Goal: Task Accomplishment & Management: Complete application form

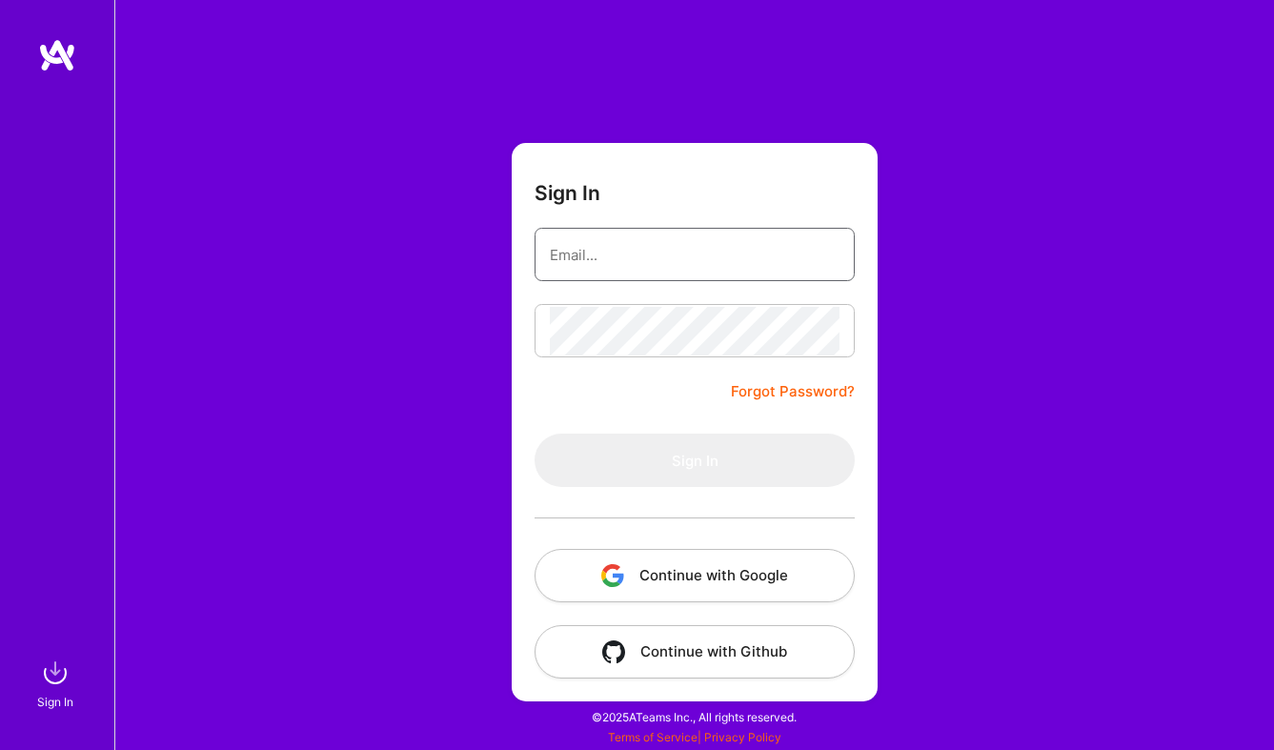
type input "[EMAIL_ADDRESS][DOMAIN_NAME]"
click at [695, 460] on button "Sign In" at bounding box center [695, 460] width 320 height 53
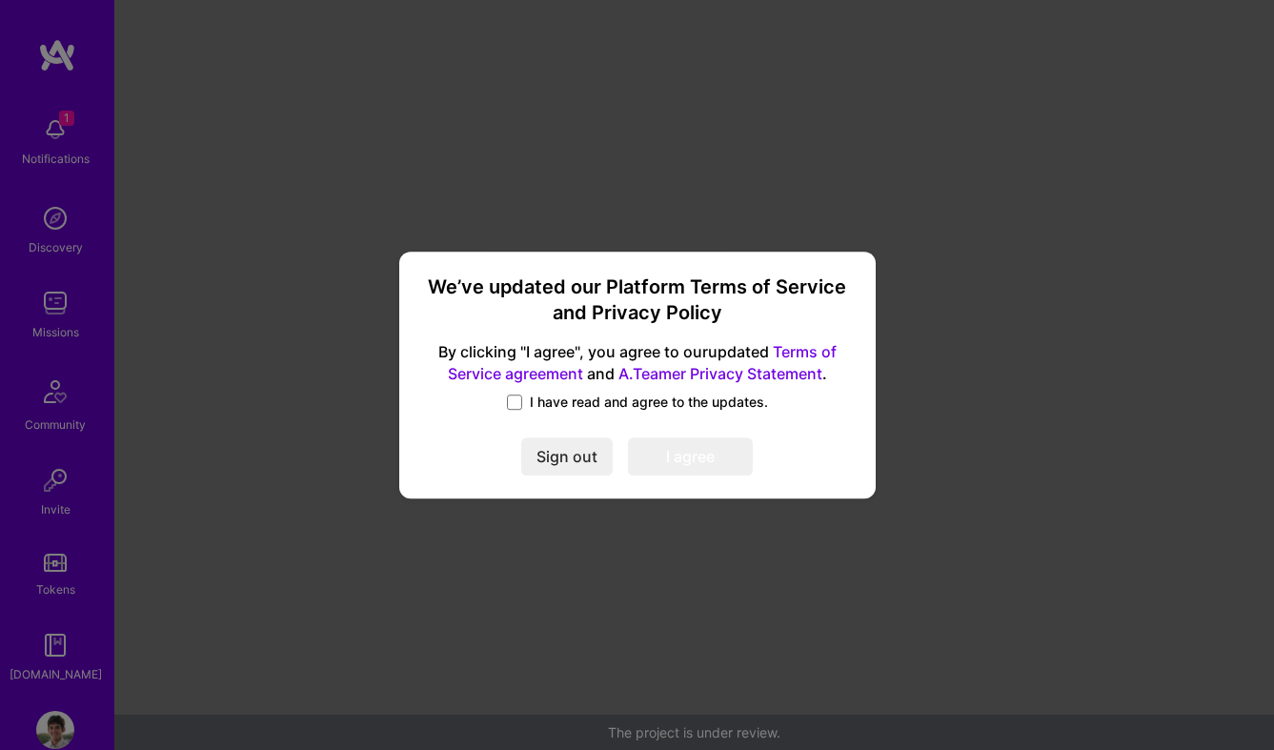
click at [517, 411] on div "I have read and agree to the updates." at bounding box center [637, 404] width 431 height 22
click at [525, 405] on label "I have read and agree to the updates." at bounding box center [637, 402] width 261 height 19
click at [0, 0] on input "I have read and agree to the updates." at bounding box center [0, 0] width 0 height 0
click at [692, 455] on button "I agree" at bounding box center [690, 457] width 125 height 38
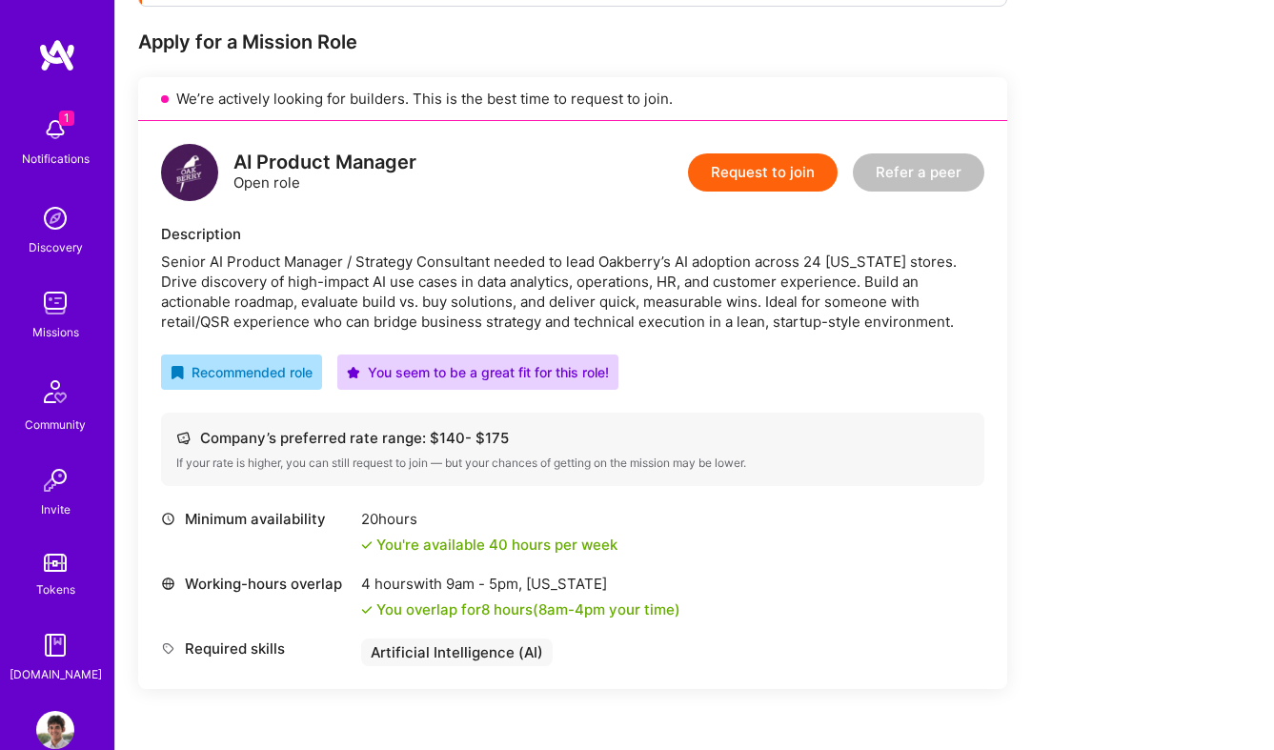
scroll to position [388, 0]
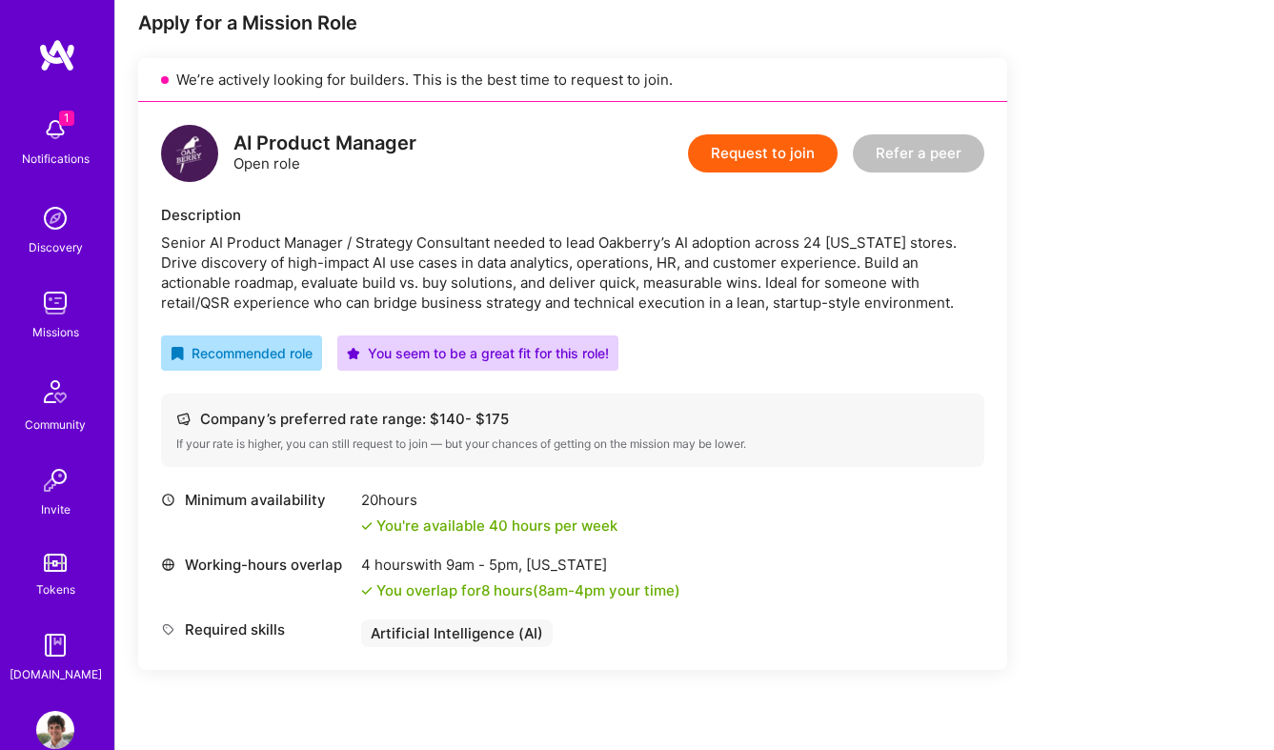
click at [773, 157] on button "Request to join" at bounding box center [763, 153] width 150 height 38
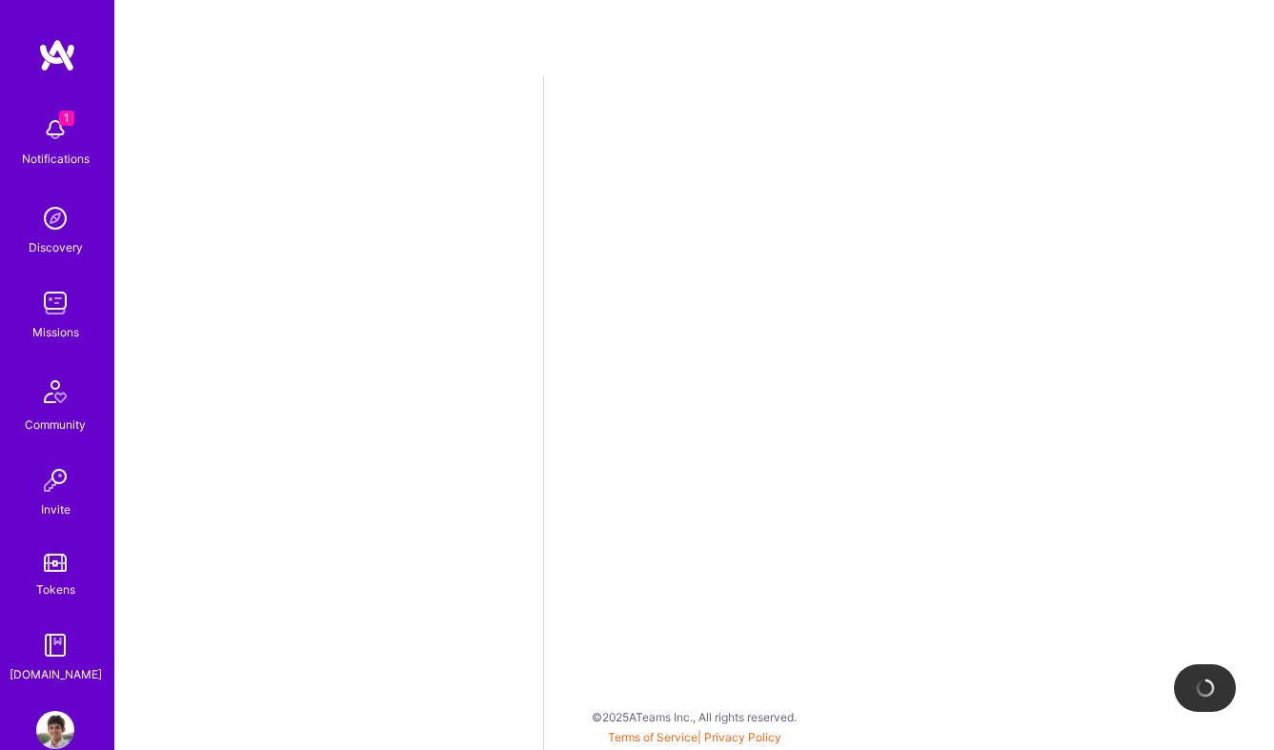
select select "US"
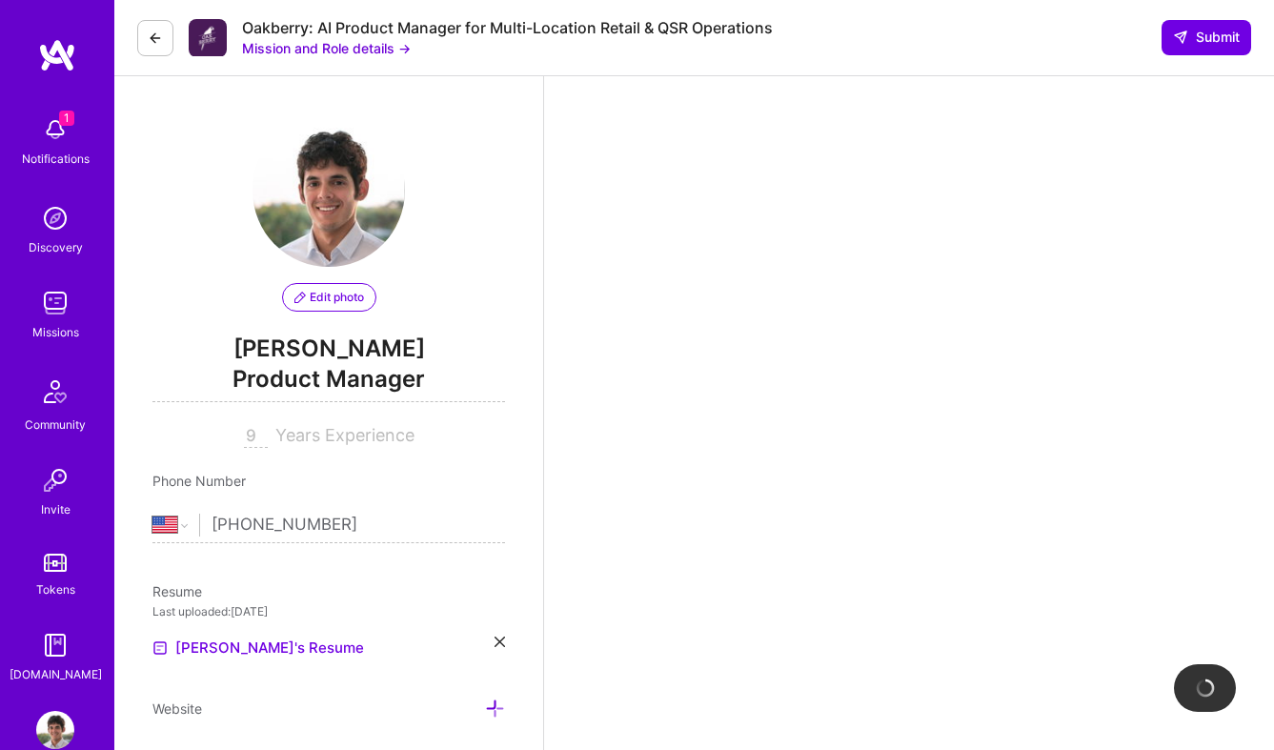
scroll to position [394, 0]
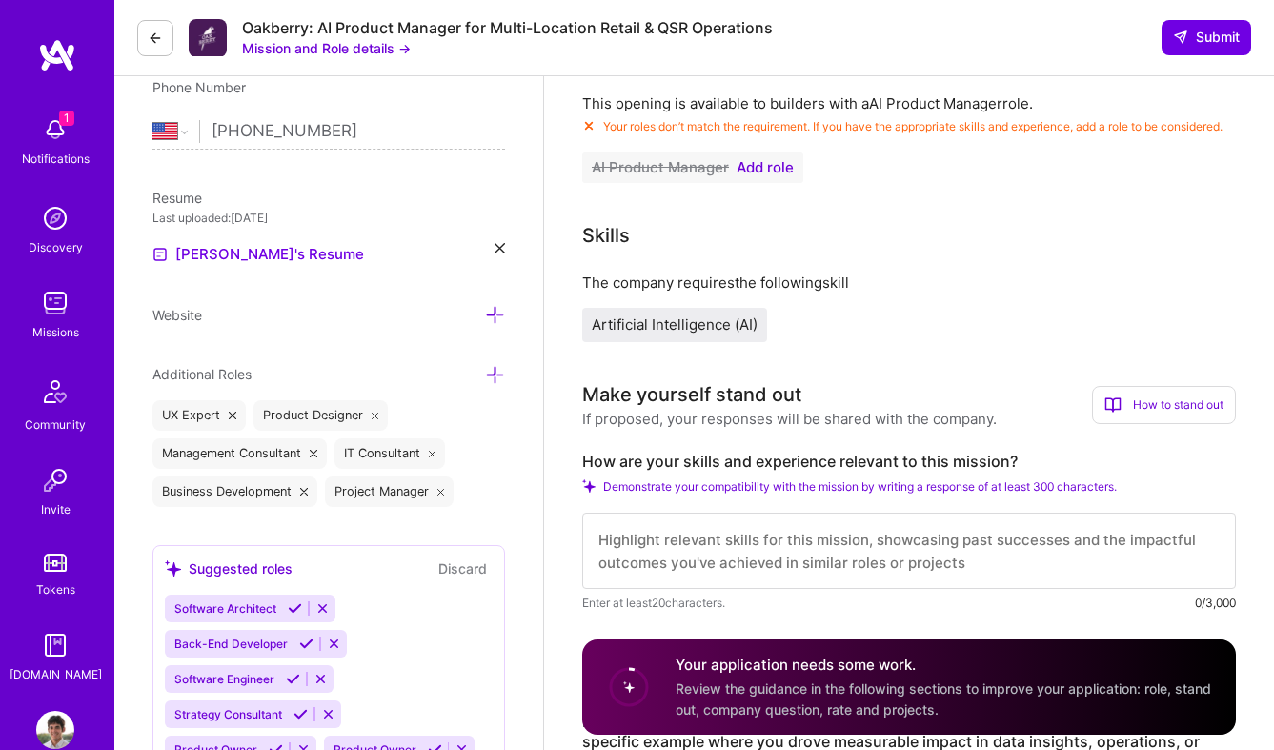
click at [764, 175] on span "Add role" at bounding box center [765, 167] width 57 height 15
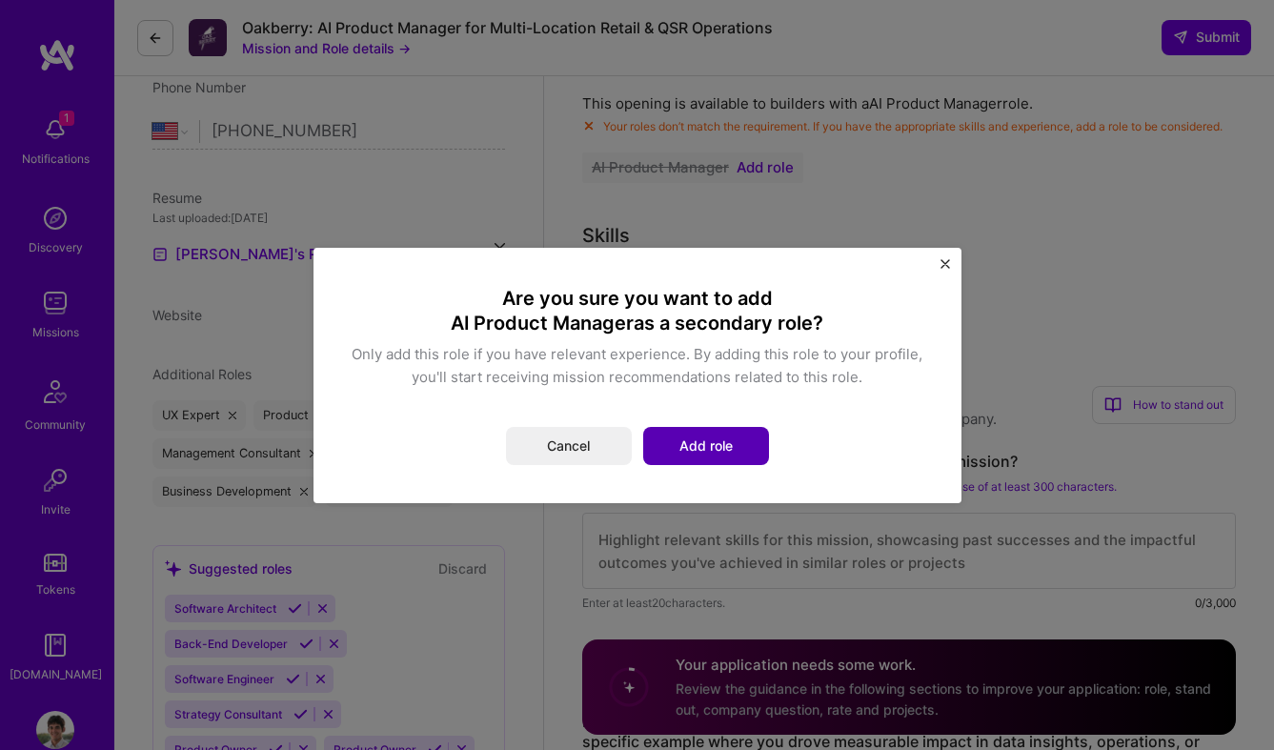
click at [703, 452] on button "Add role" at bounding box center [706, 446] width 126 height 38
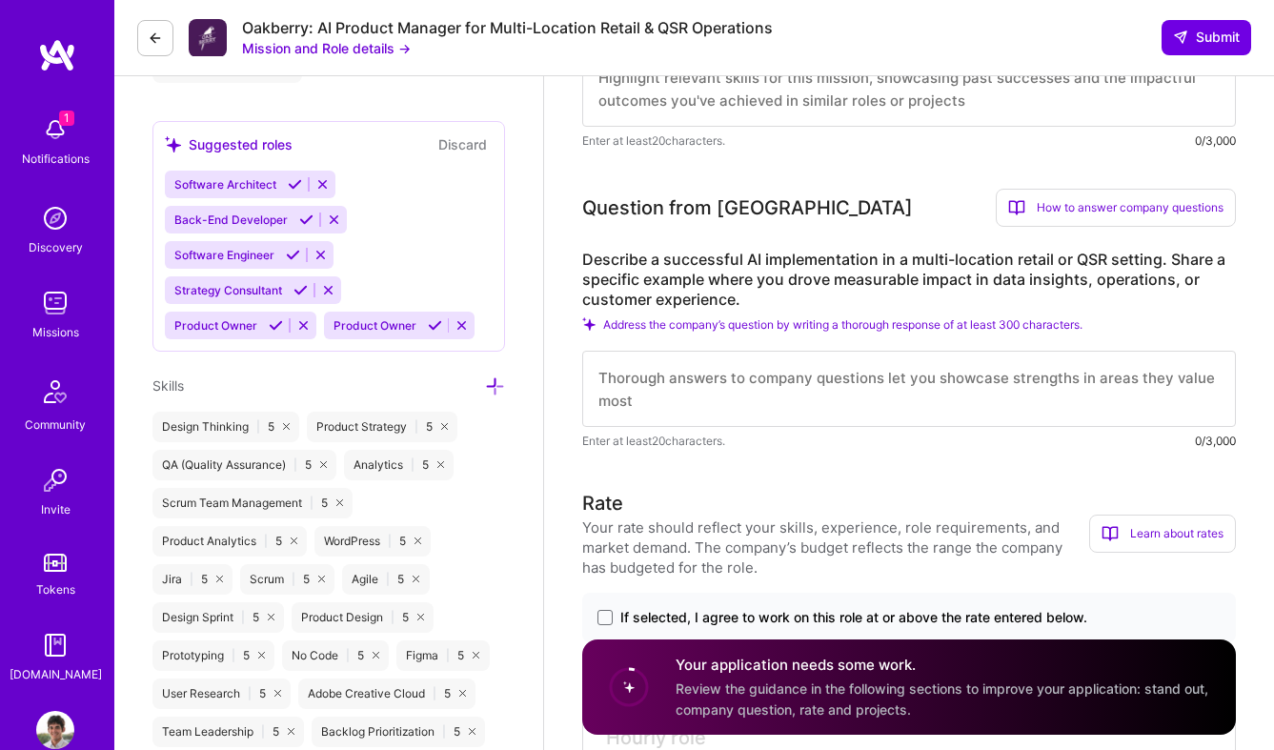
scroll to position [867, 0]
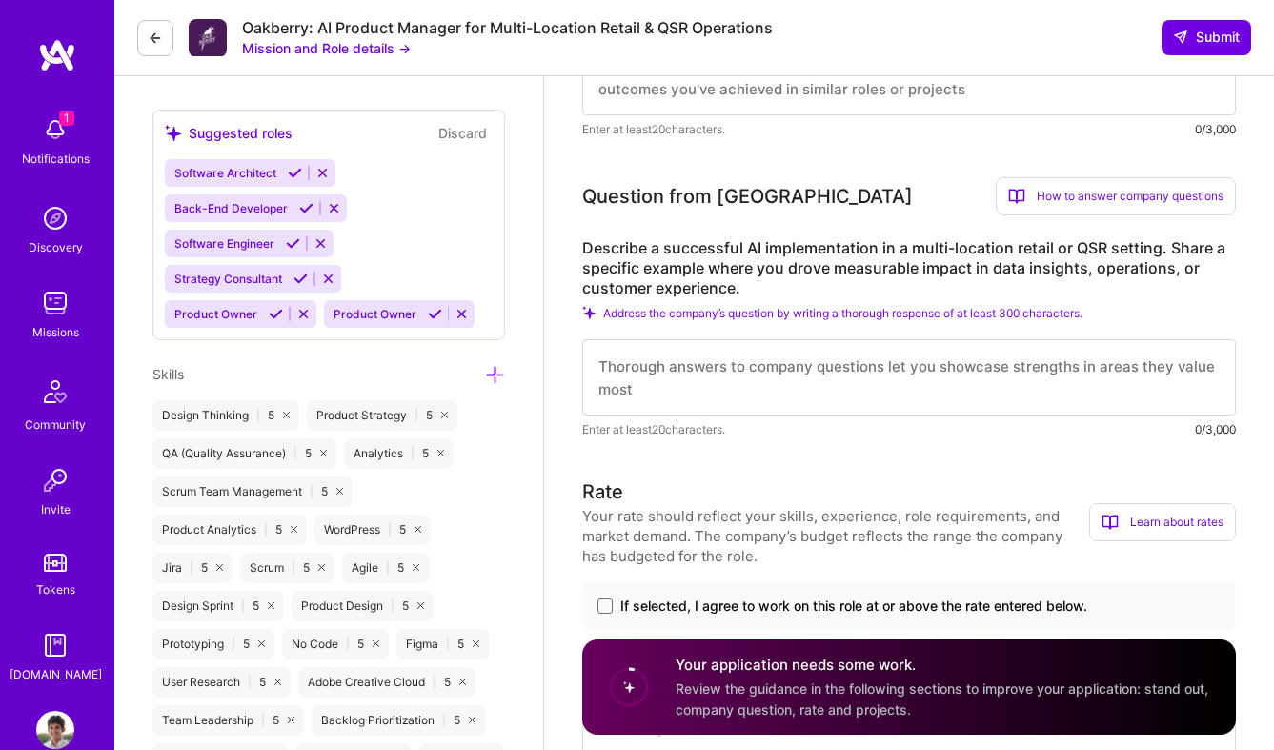
click at [491, 379] on icon at bounding box center [495, 375] width 20 height 20
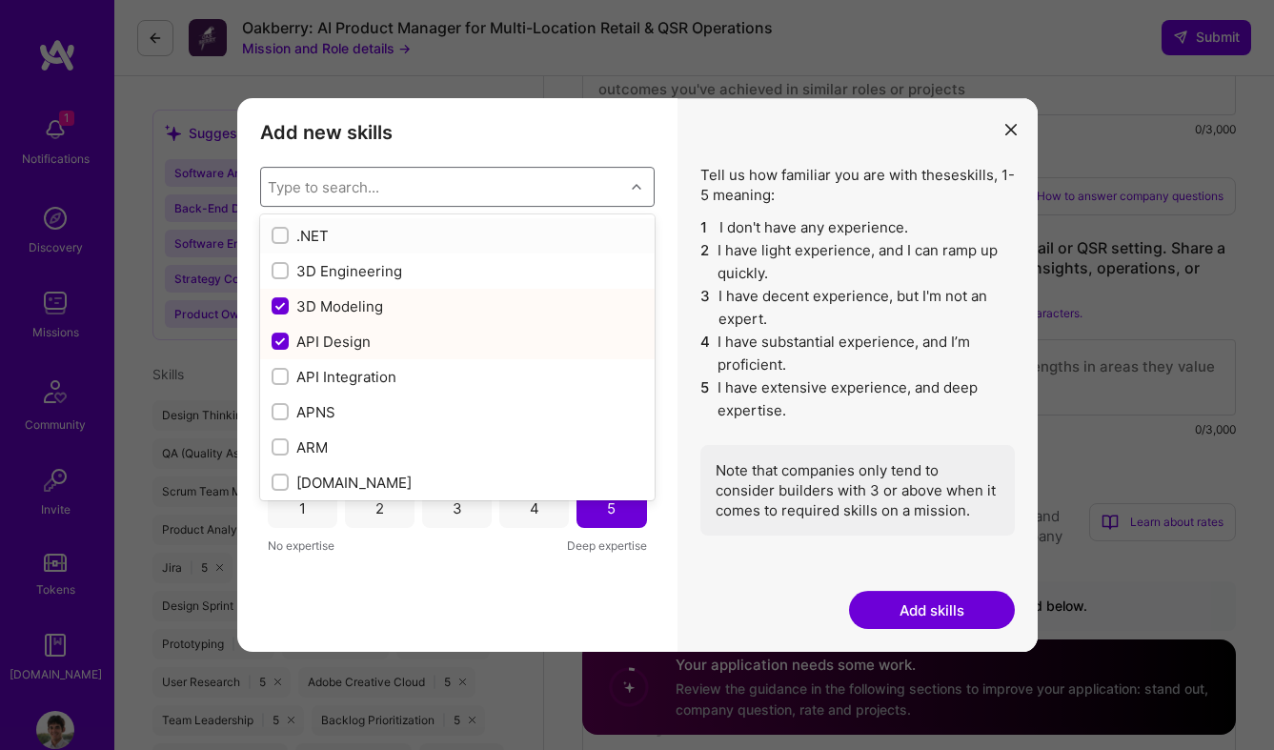
click at [536, 185] on div "Type to search..." at bounding box center [442, 187] width 363 height 38
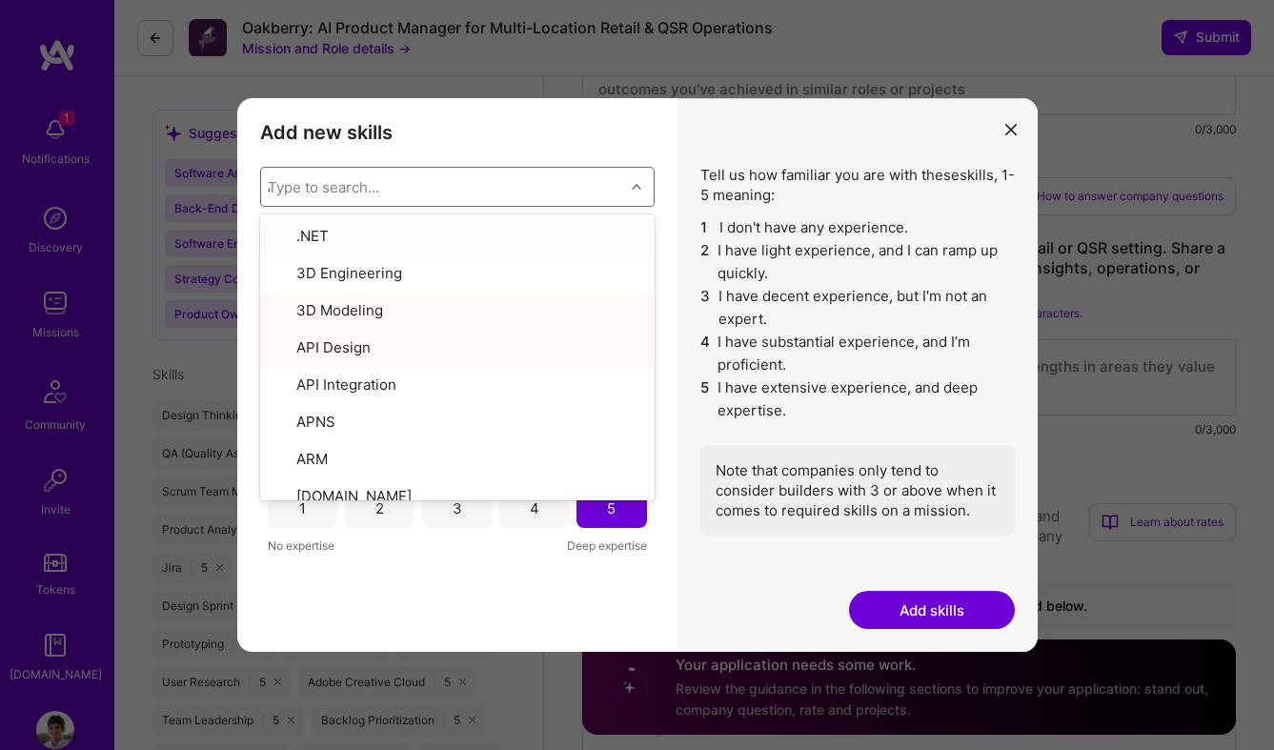
type input "AI"
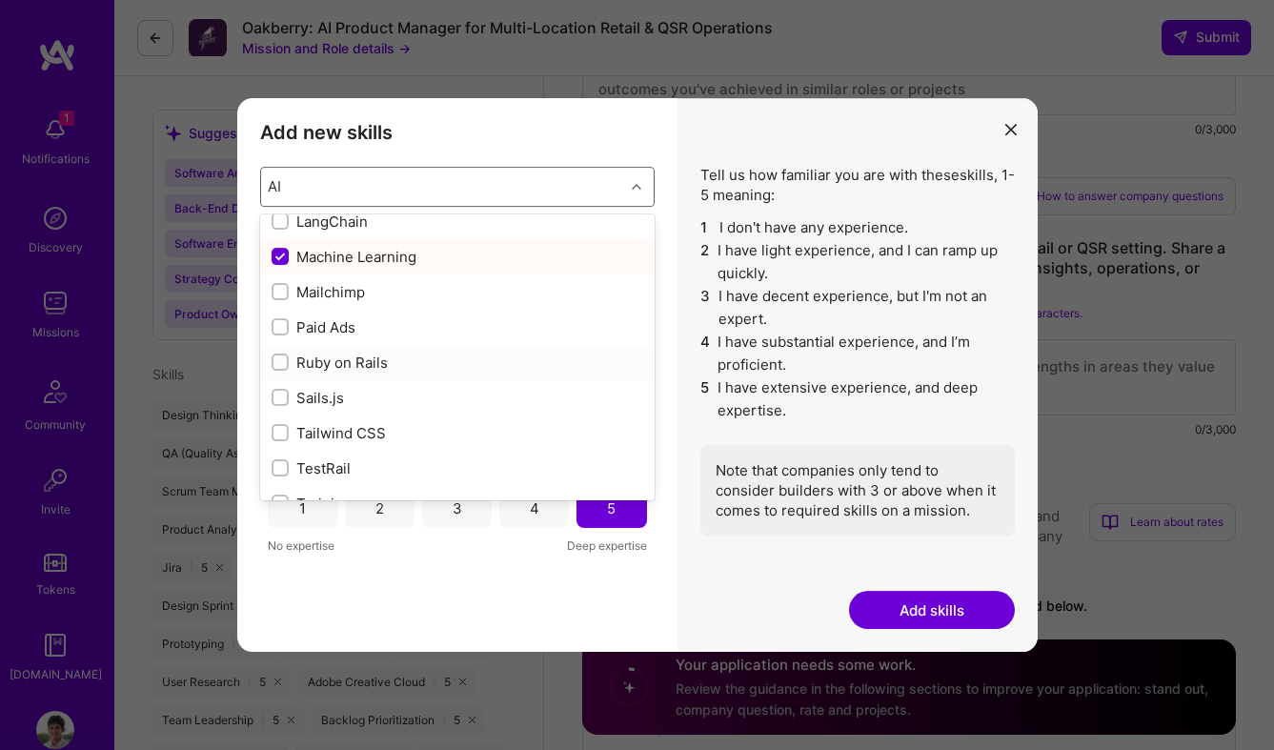
scroll to position [214, 0]
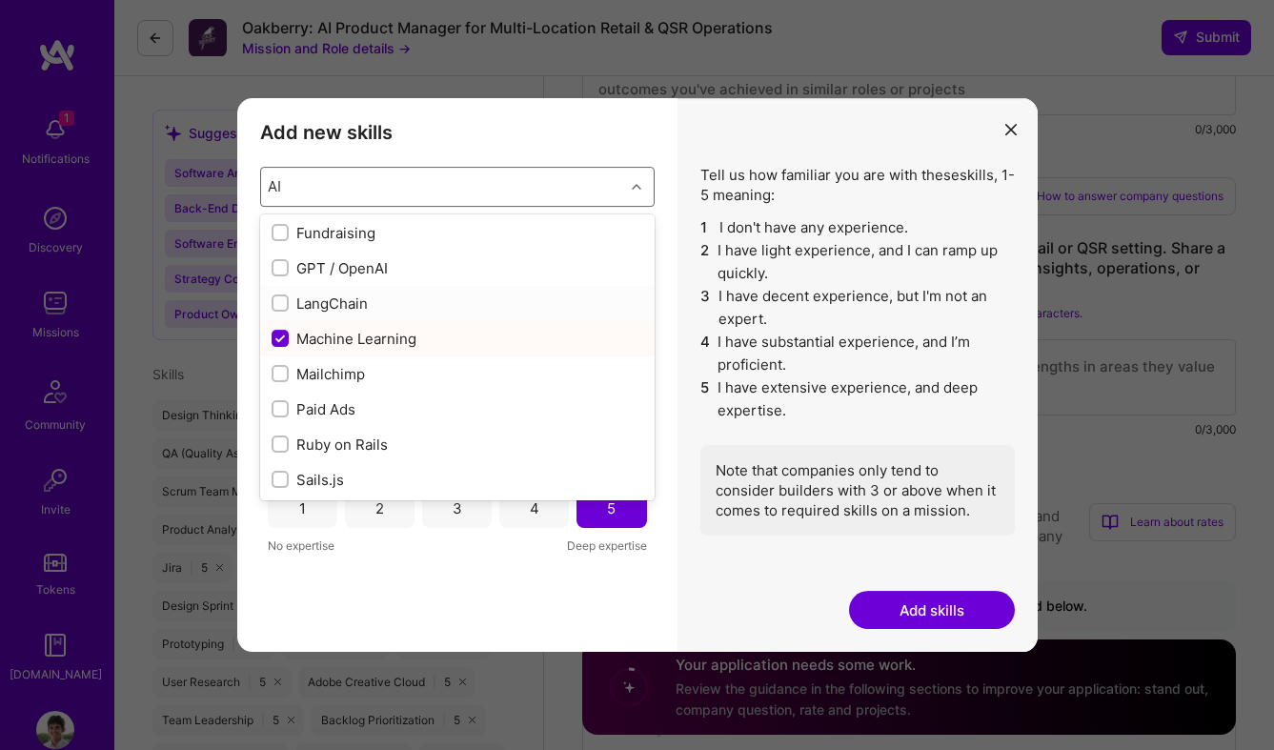
click at [384, 271] on div "GPT / OpenAI" at bounding box center [458, 268] width 372 height 20
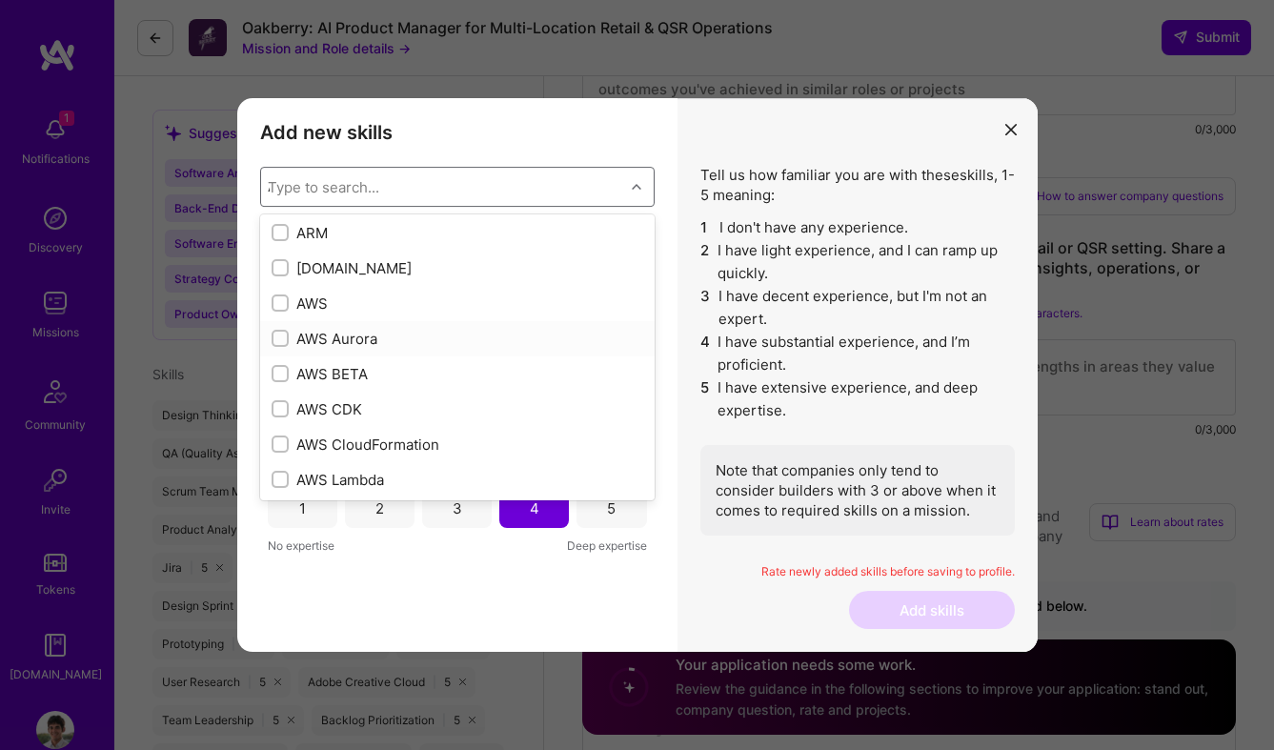
checkbox input "true"
checkbox input "false"
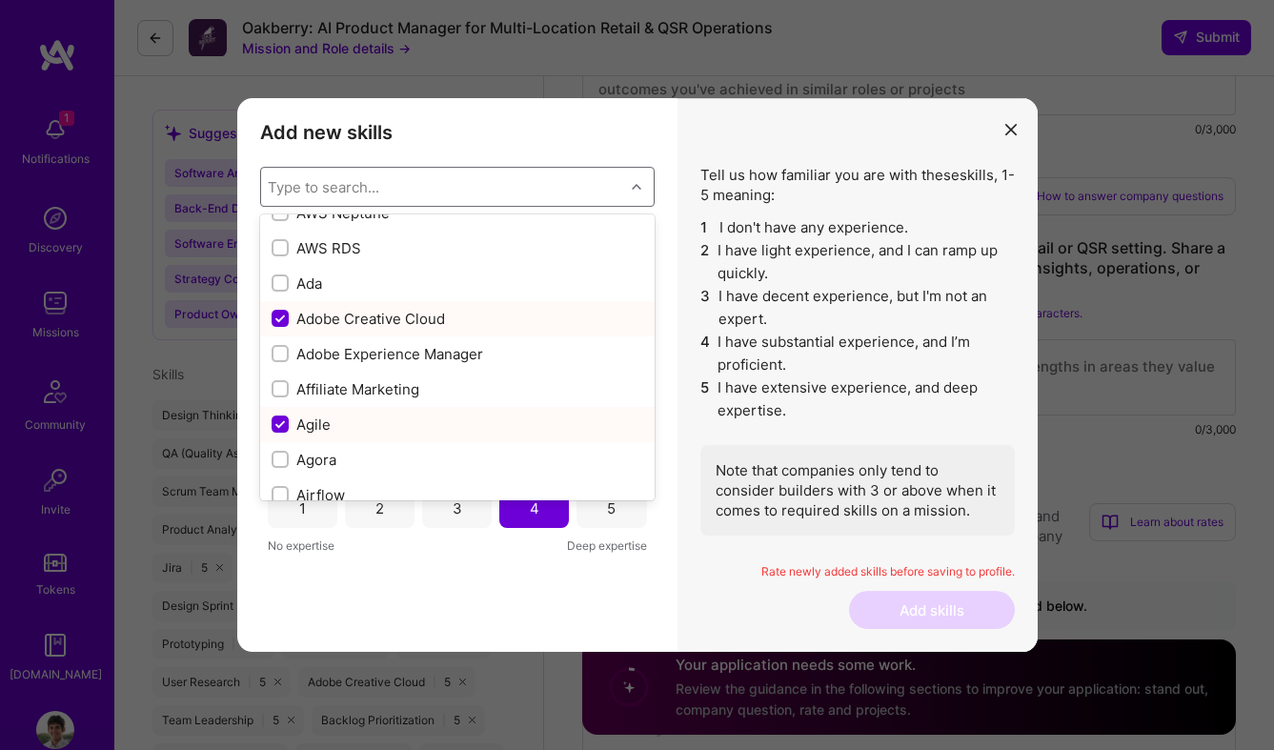
scroll to position [508, 0]
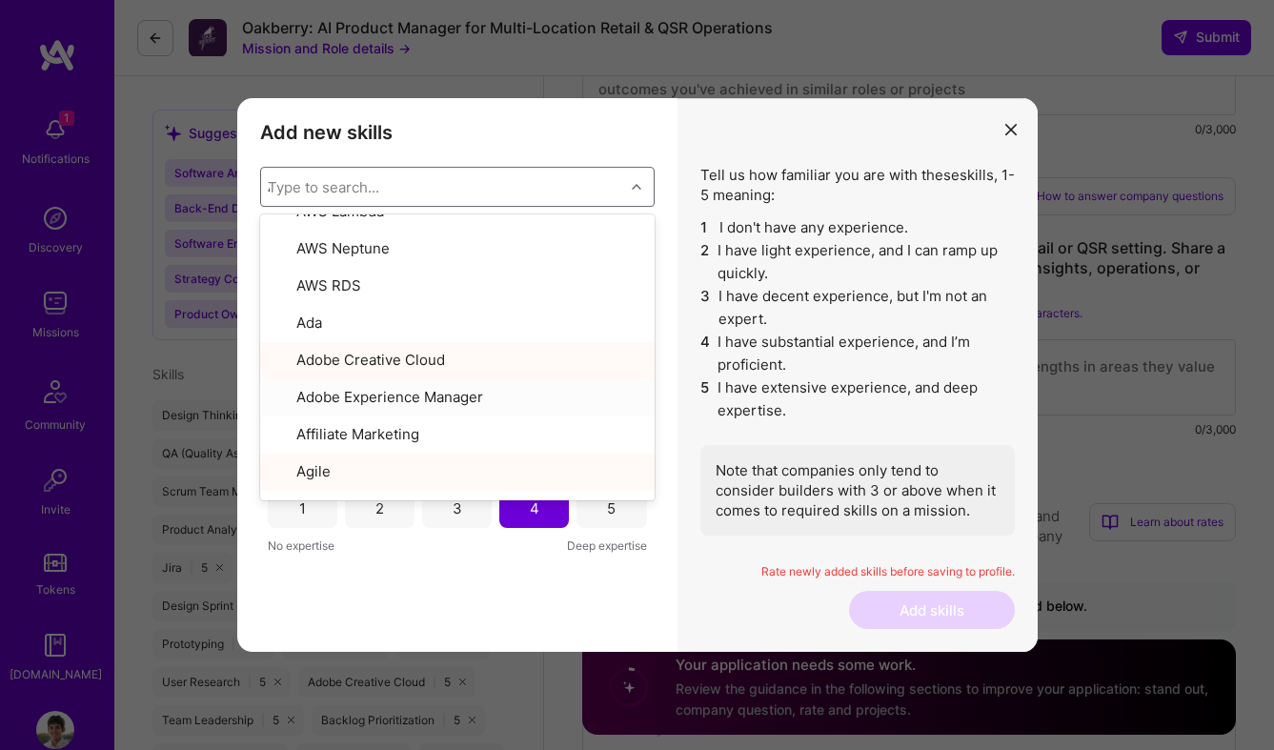
type input "AI"
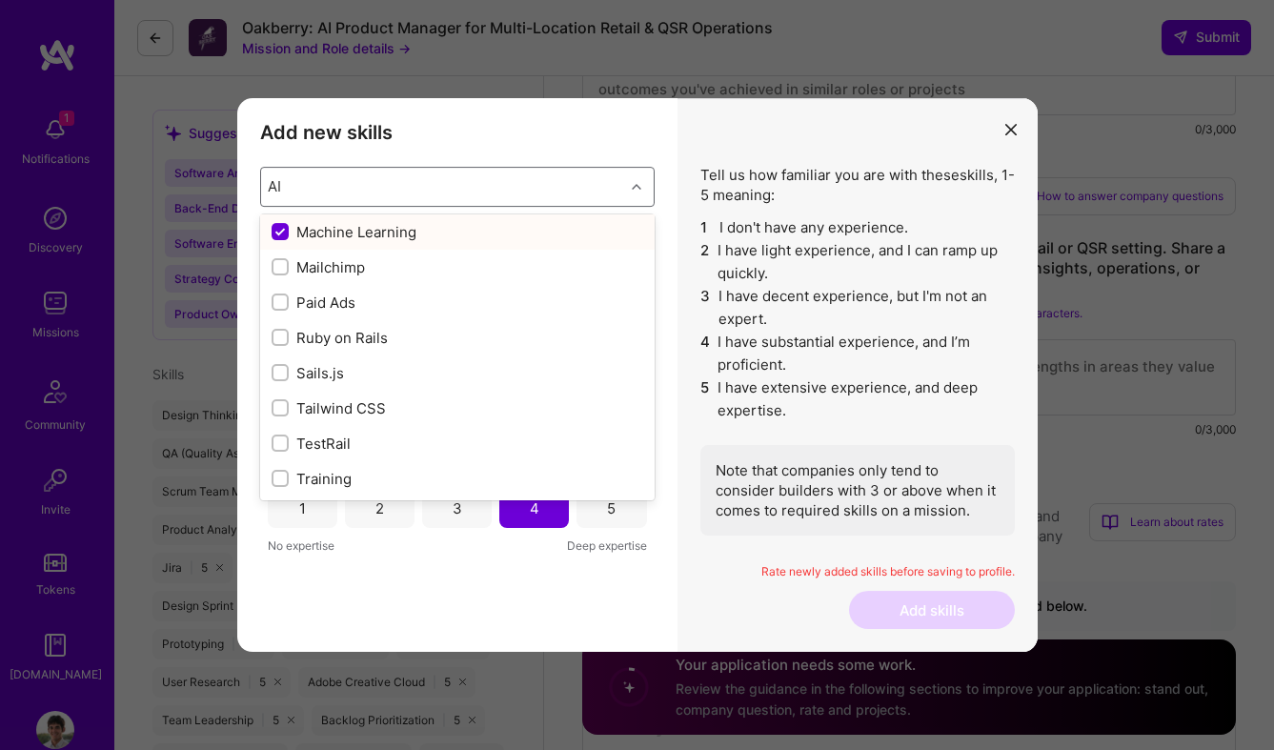
scroll to position [0, 0]
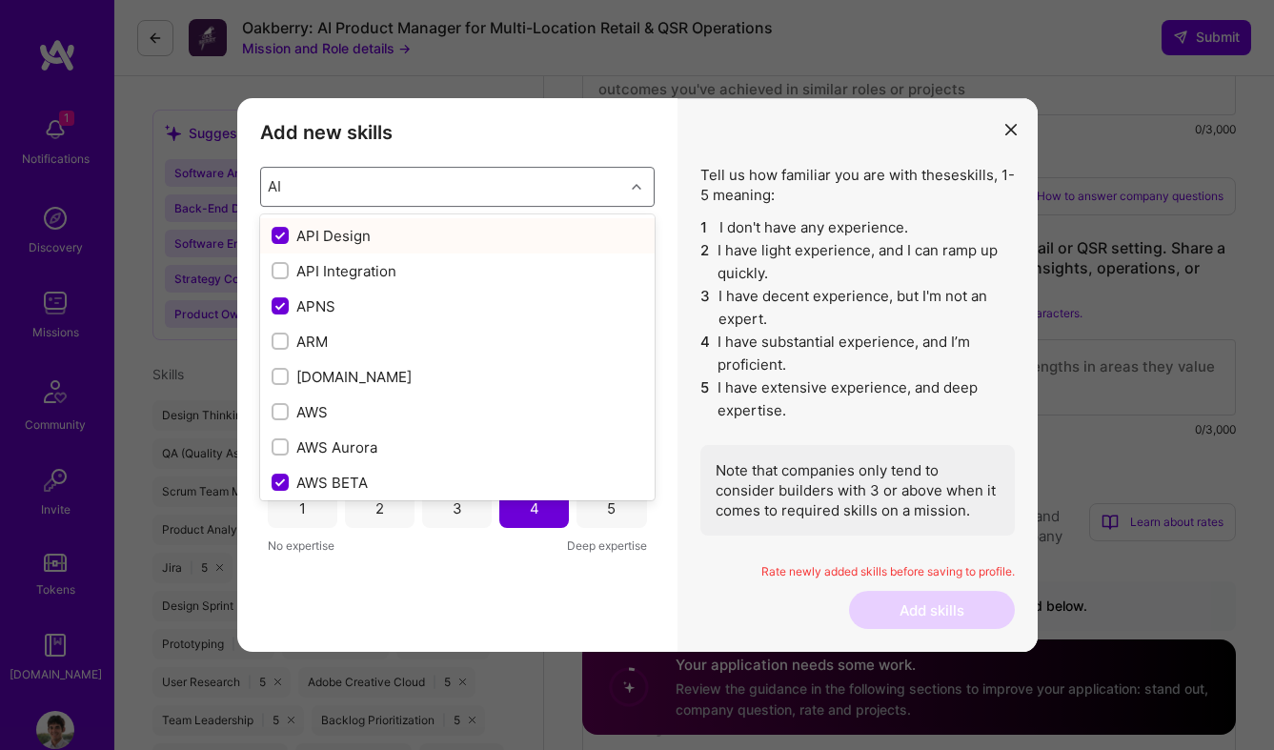
checkbox input "true"
checkbox input "false"
checkbox input "true"
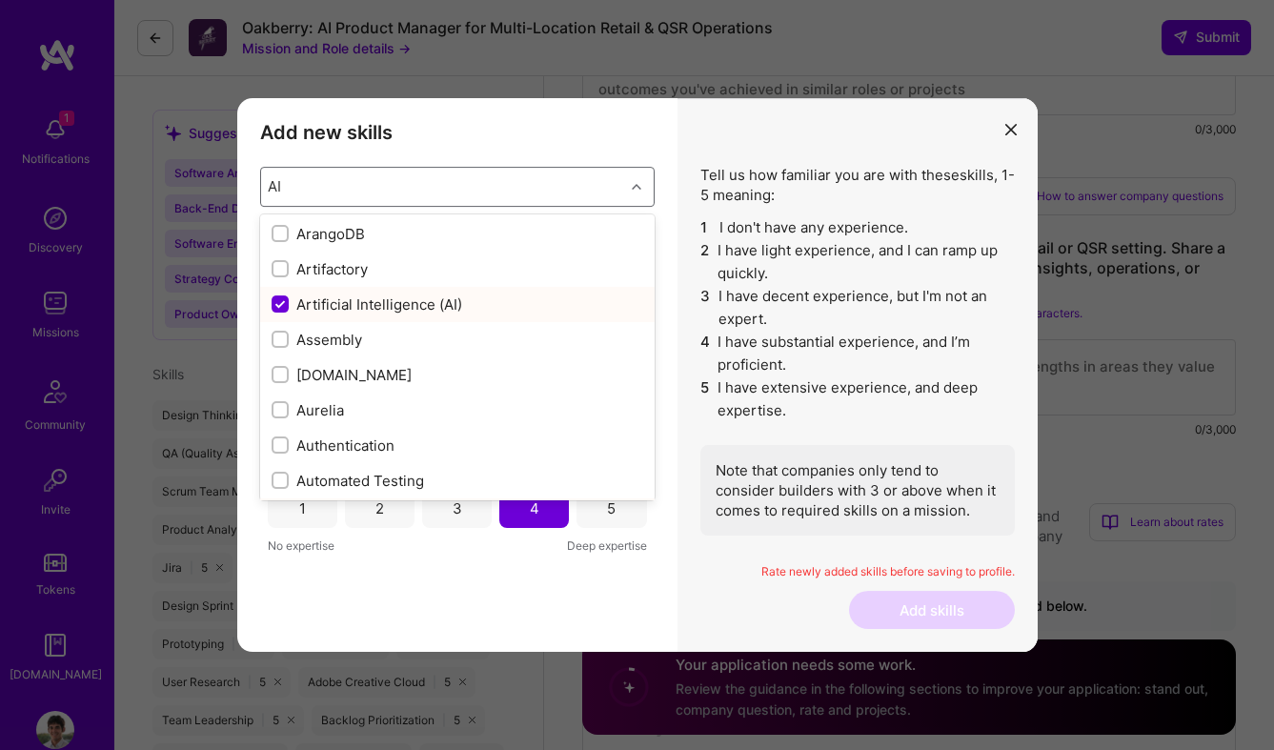
scroll to position [1172, 0]
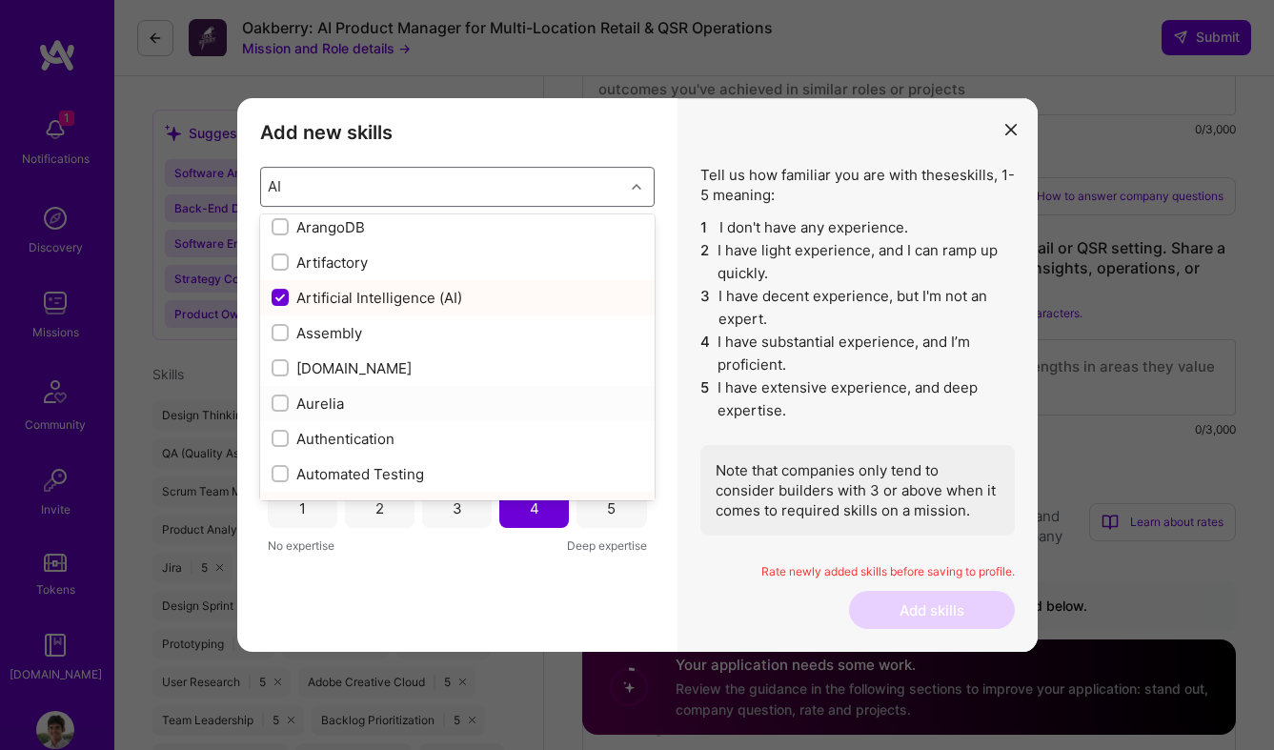
type input "AI"
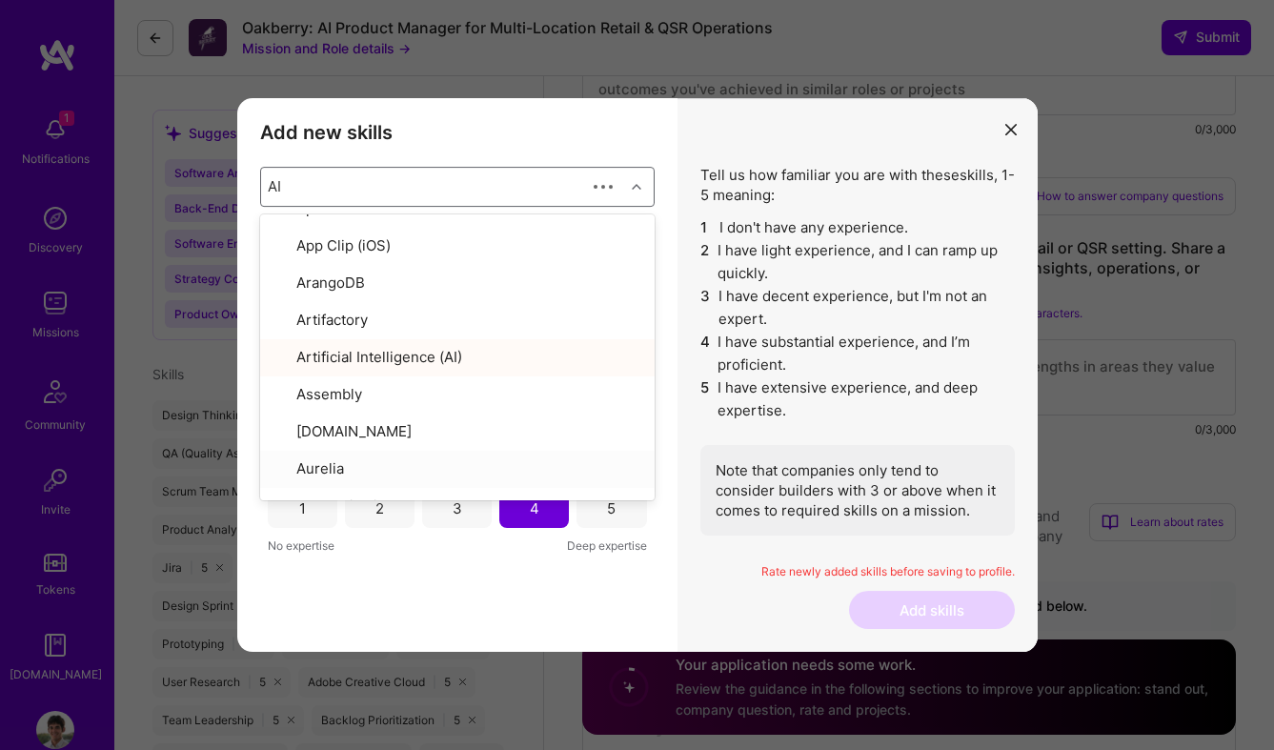
checkbox input "false"
checkbox input "true"
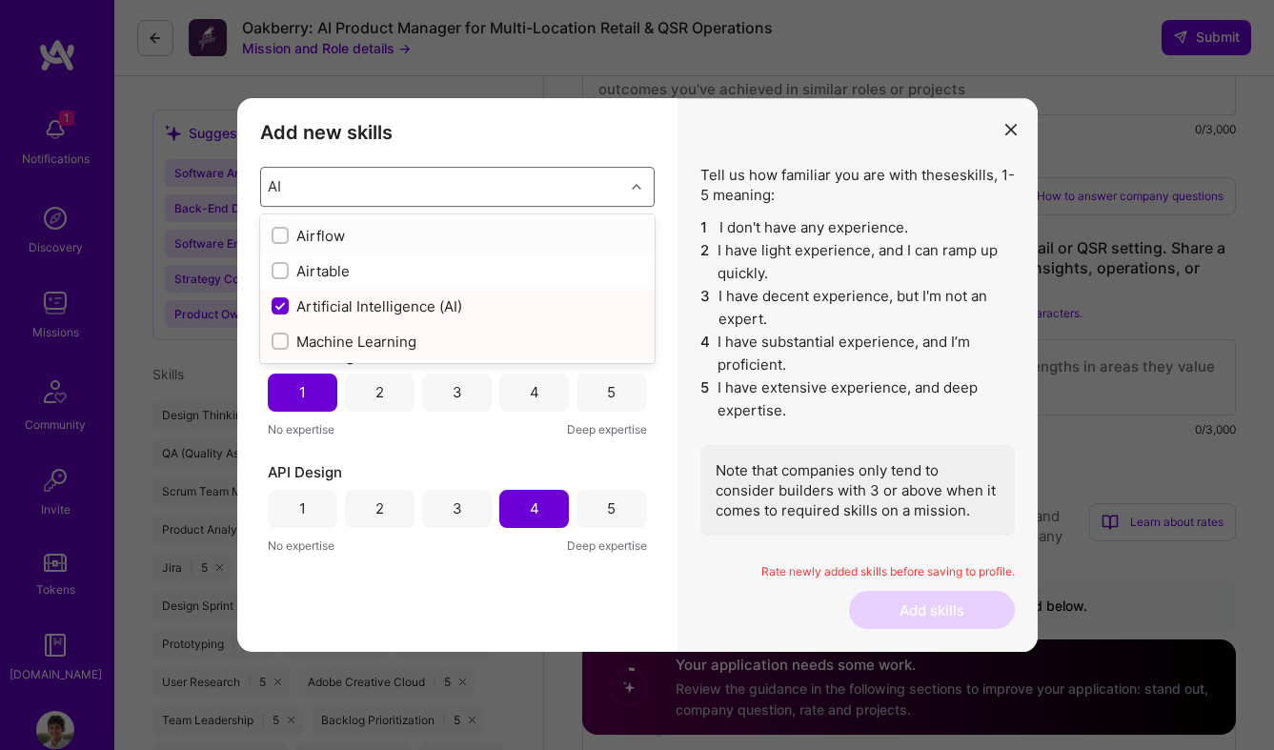
scroll to position [867, 0]
type input "AI"
checkbox input "false"
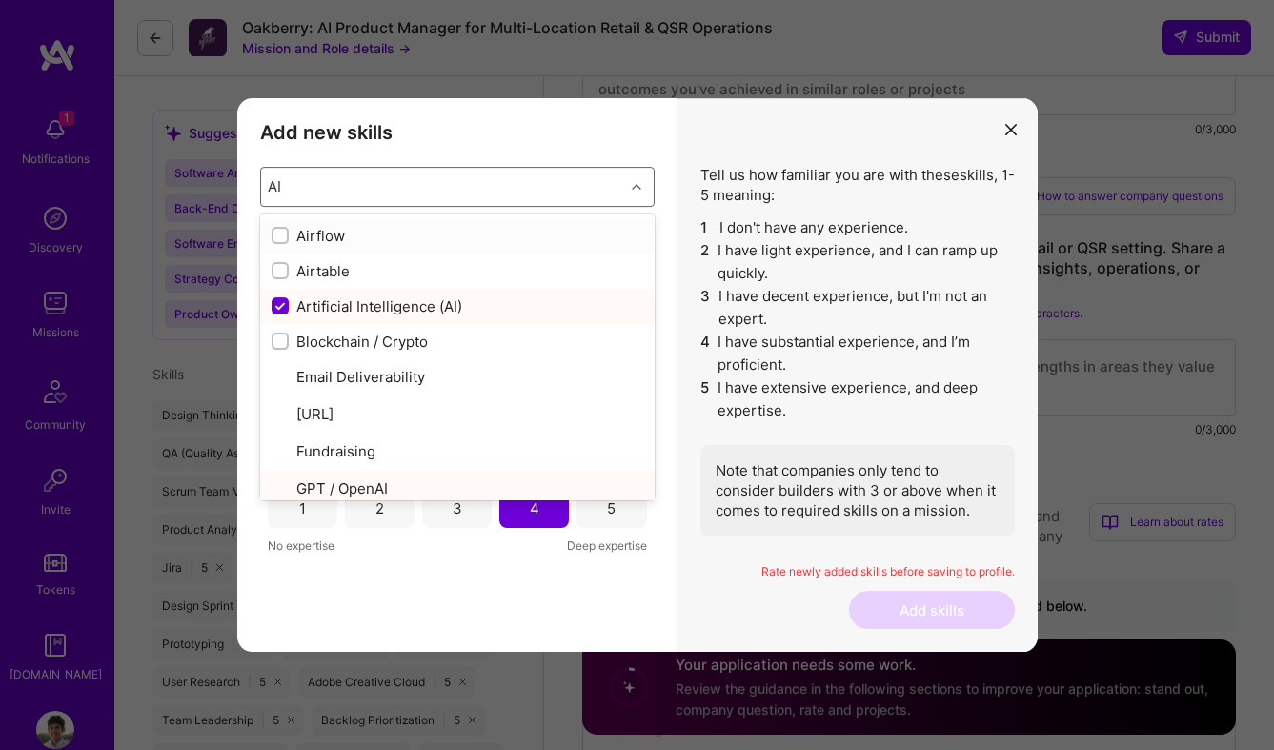
type input "AI"
checkbox input "true"
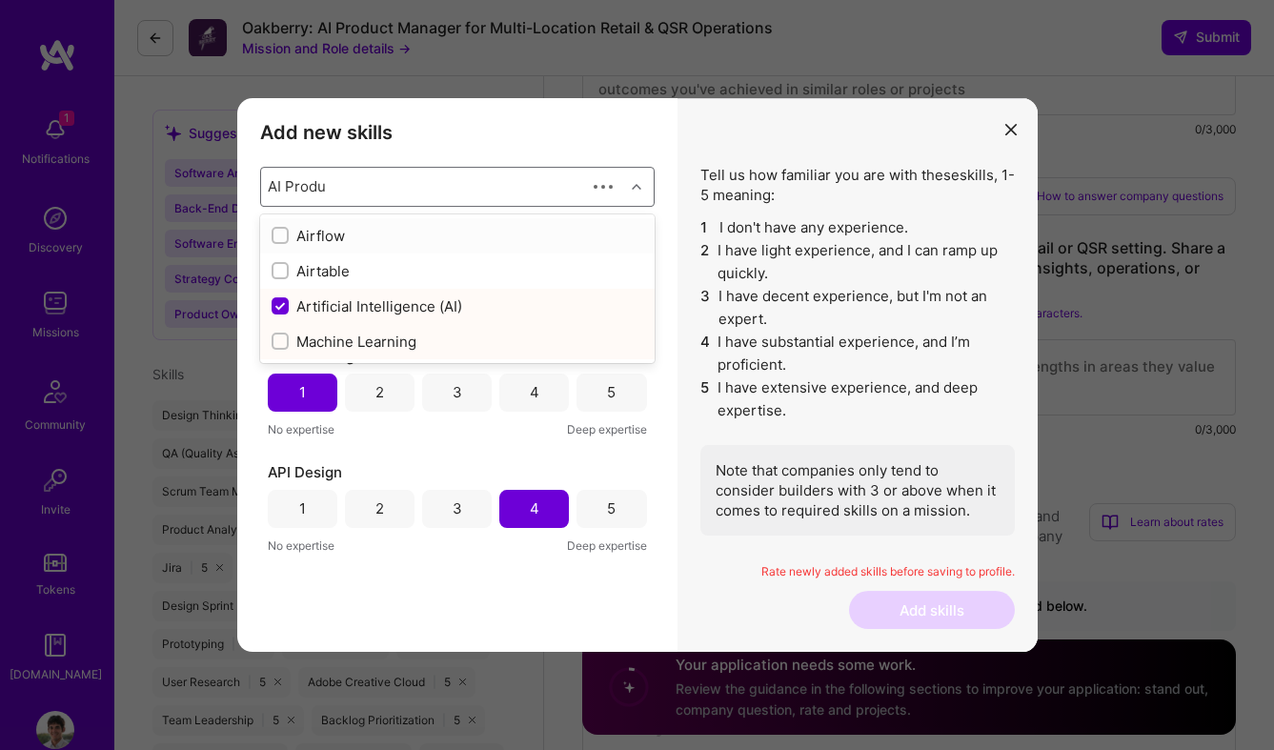
type input "AI Produc"
checkbox input "true"
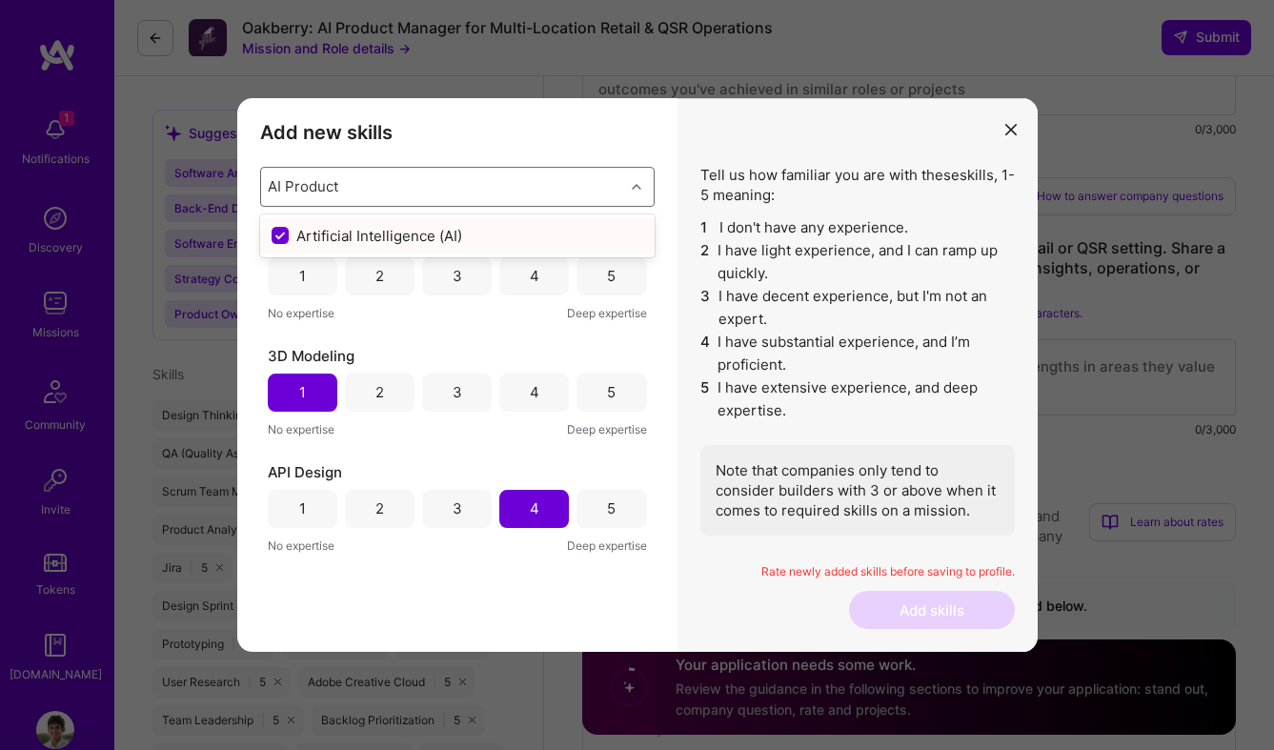
type input "AI Product"
click at [642, 132] on h3 "Add new skills" at bounding box center [457, 132] width 395 height 23
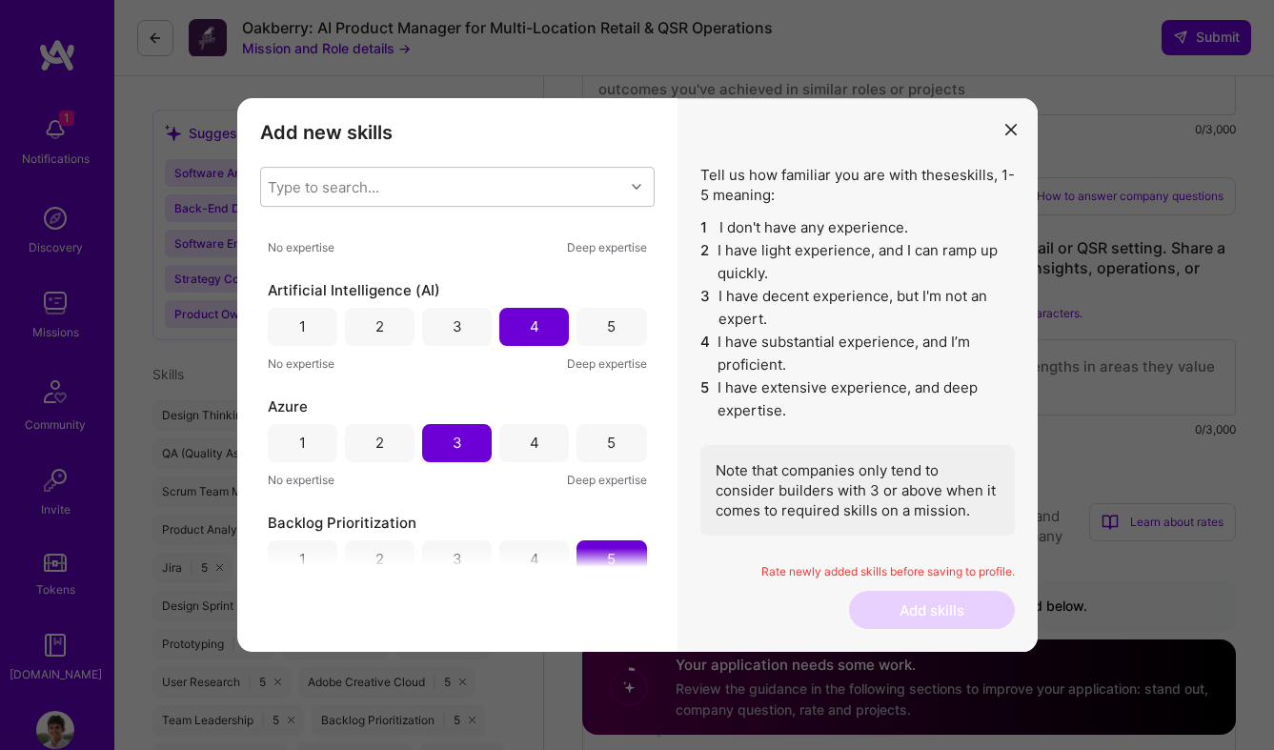
scroll to position [524, 0]
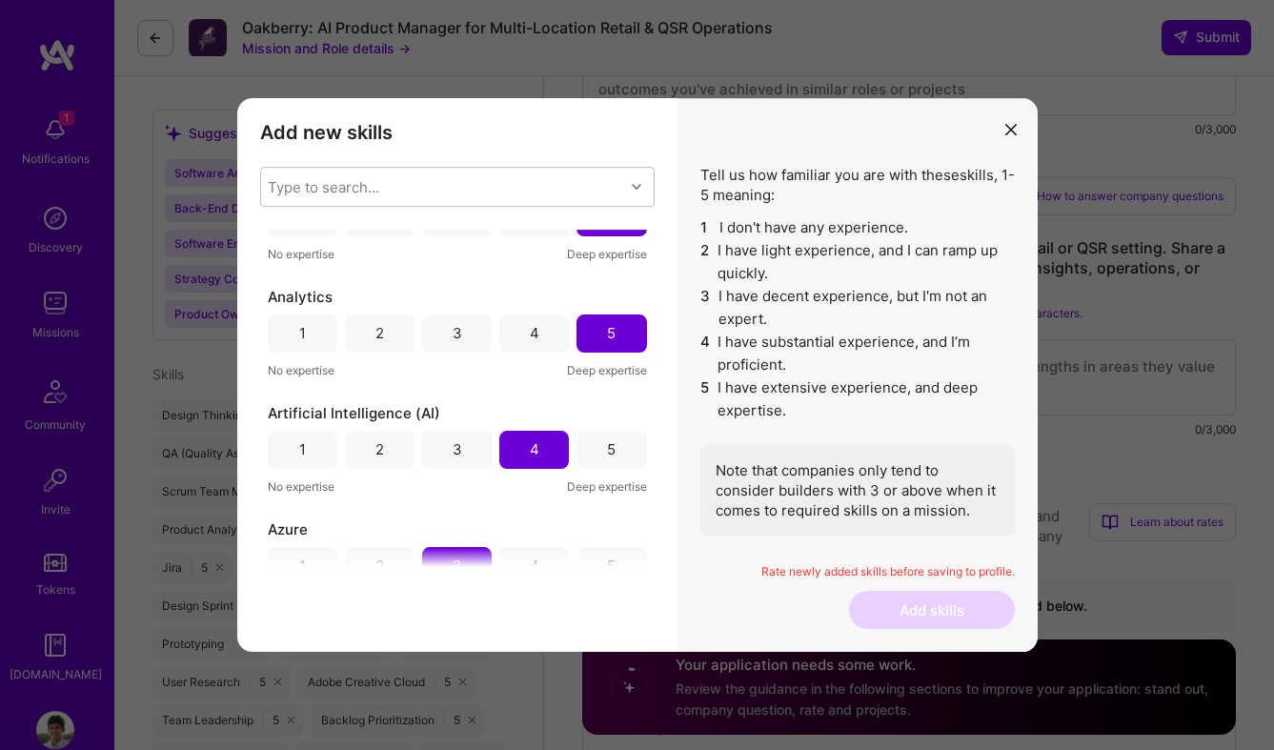
click at [600, 448] on div "5" at bounding box center [612, 450] width 70 height 38
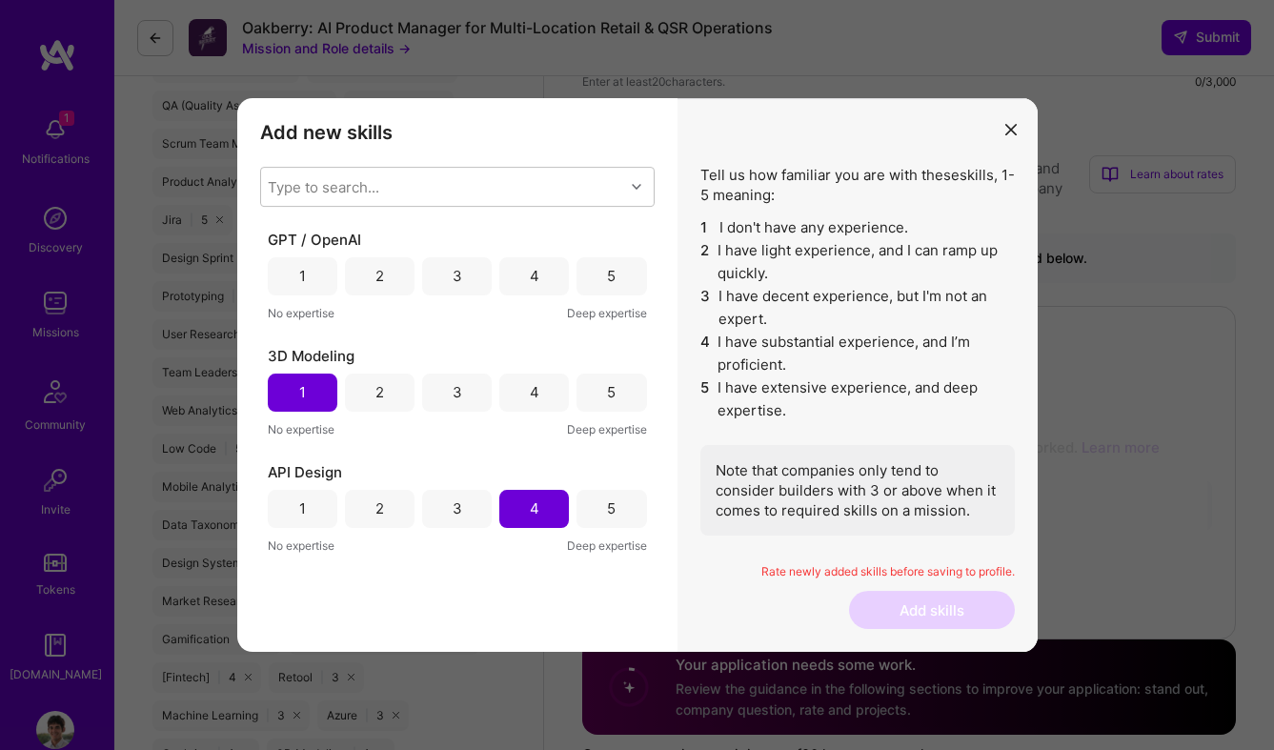
scroll to position [0, 0]
click at [617, 277] on div "5" at bounding box center [612, 276] width 70 height 38
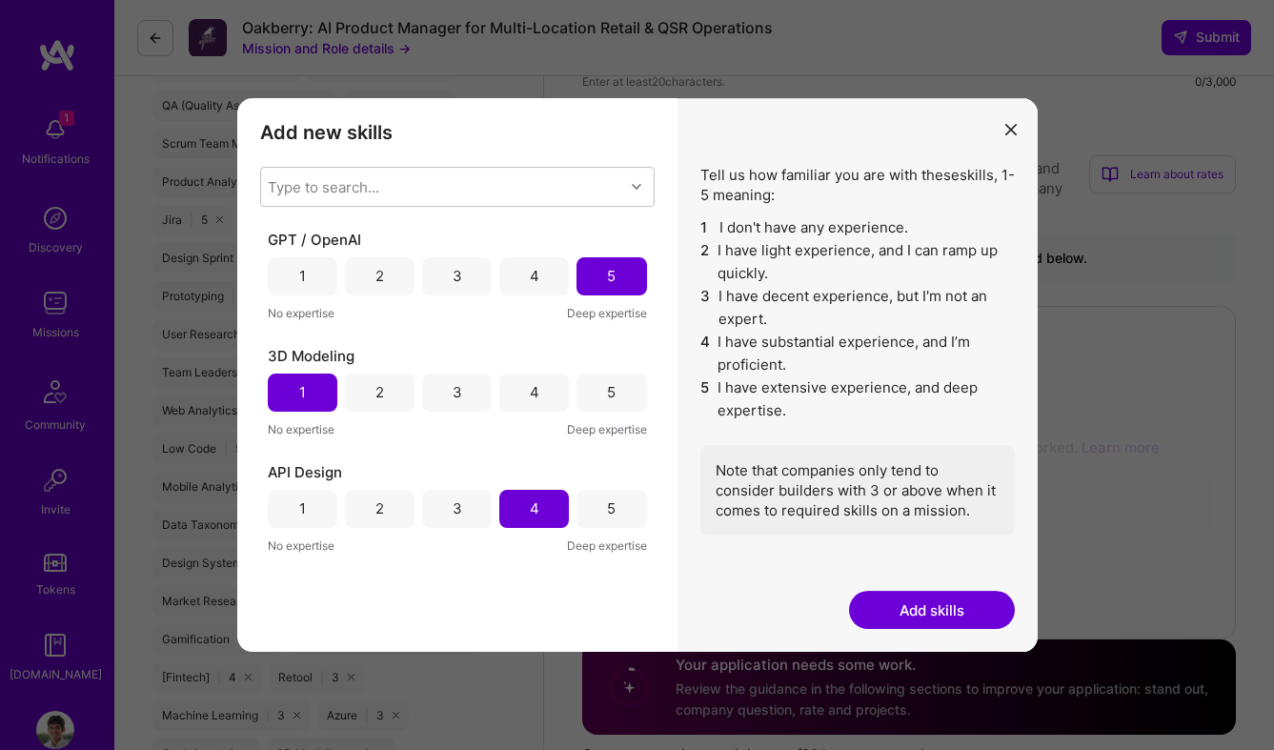
click at [886, 589] on div "Rate newly added skills before saving to profile." at bounding box center [858, 578] width 315 height 28
click at [895, 605] on button "Add skills" at bounding box center [932, 610] width 166 height 38
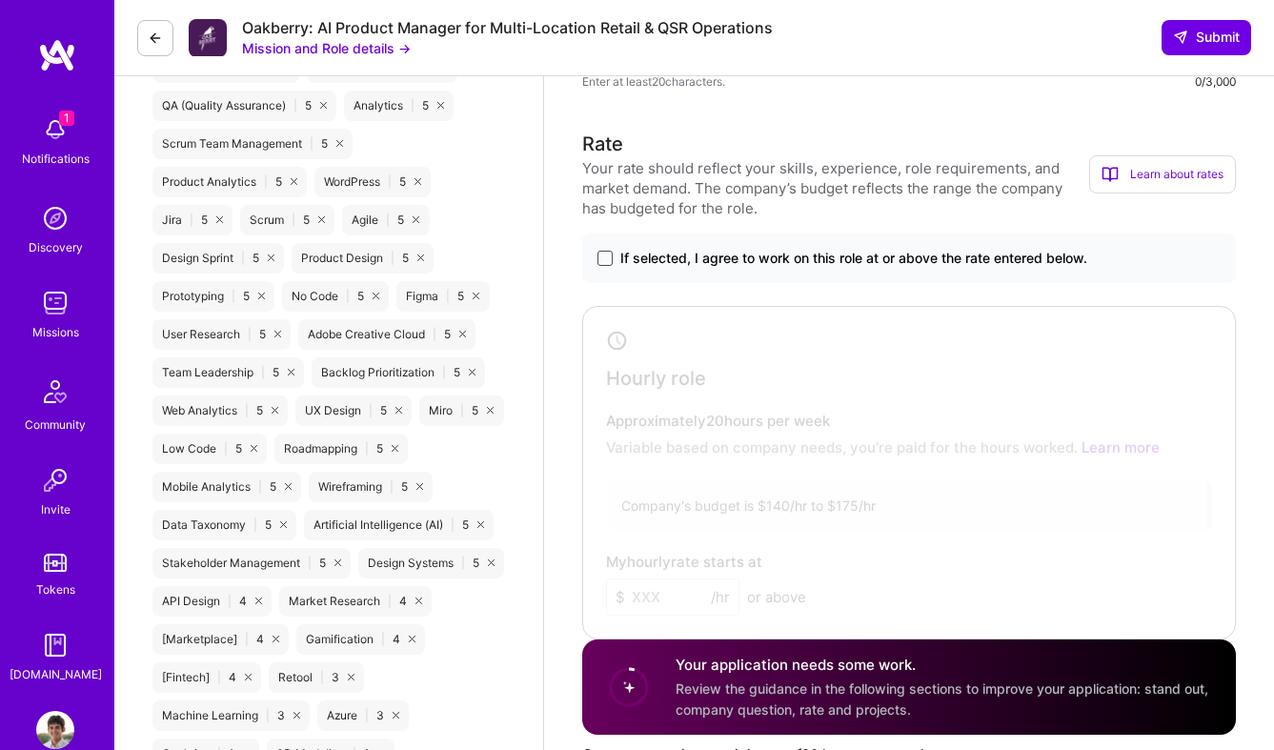
click at [606, 262] on span at bounding box center [605, 258] width 15 height 15
click at [0, 0] on input "If selected, I agree to work on this role at or above the rate entered below." at bounding box center [0, 0] width 0 height 0
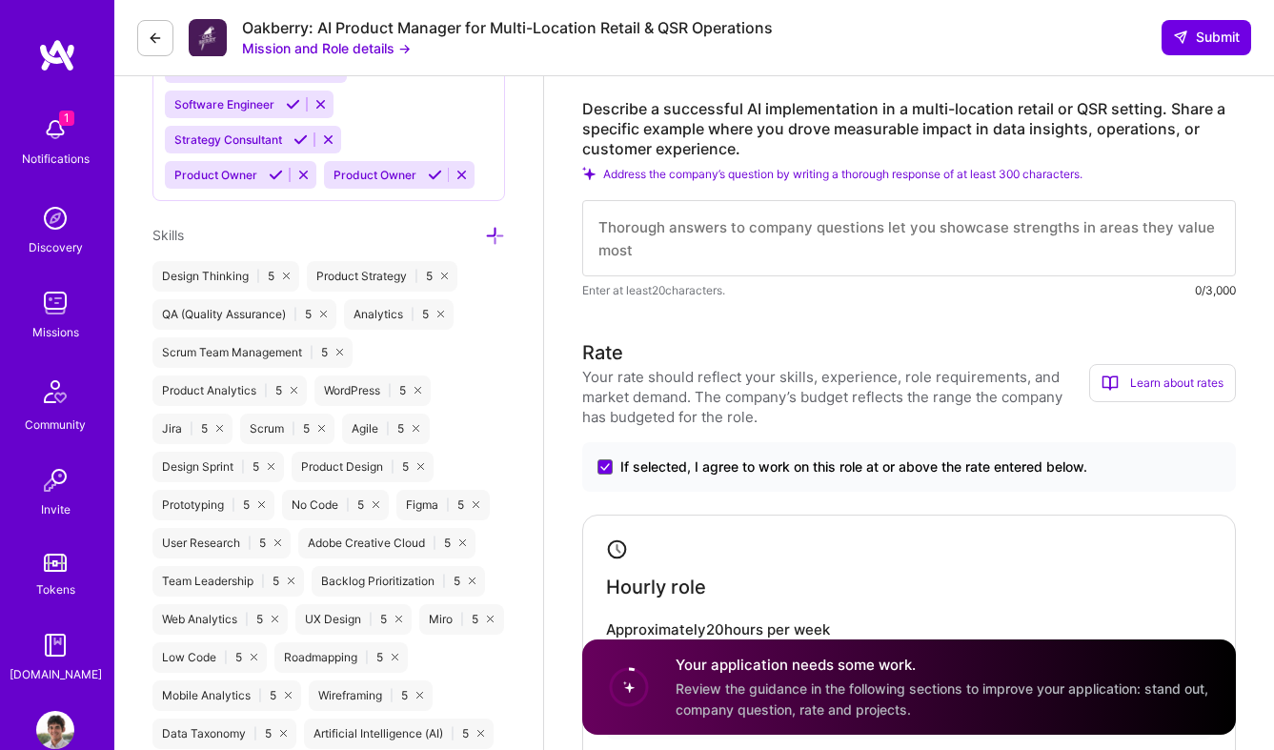
scroll to position [1004, 0]
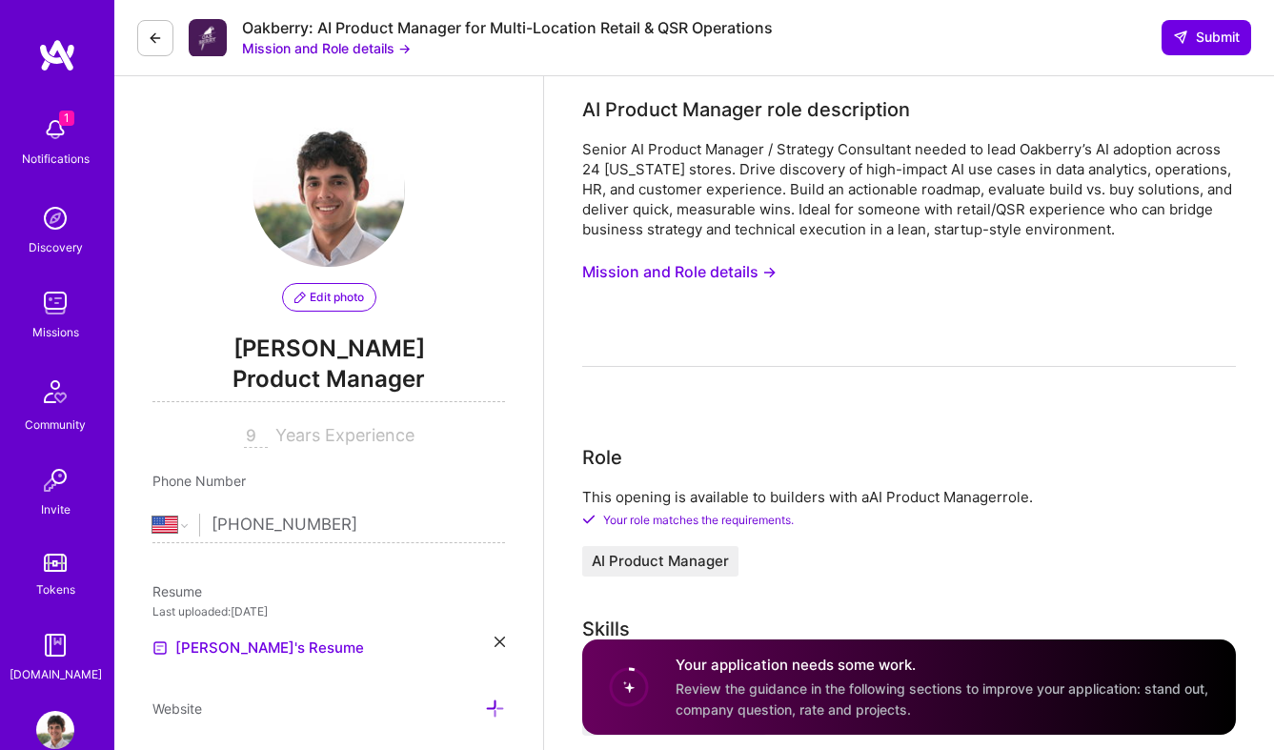
scroll to position [0, 0]
click at [745, 276] on button "Mission and Role details →" at bounding box center [679, 271] width 194 height 35
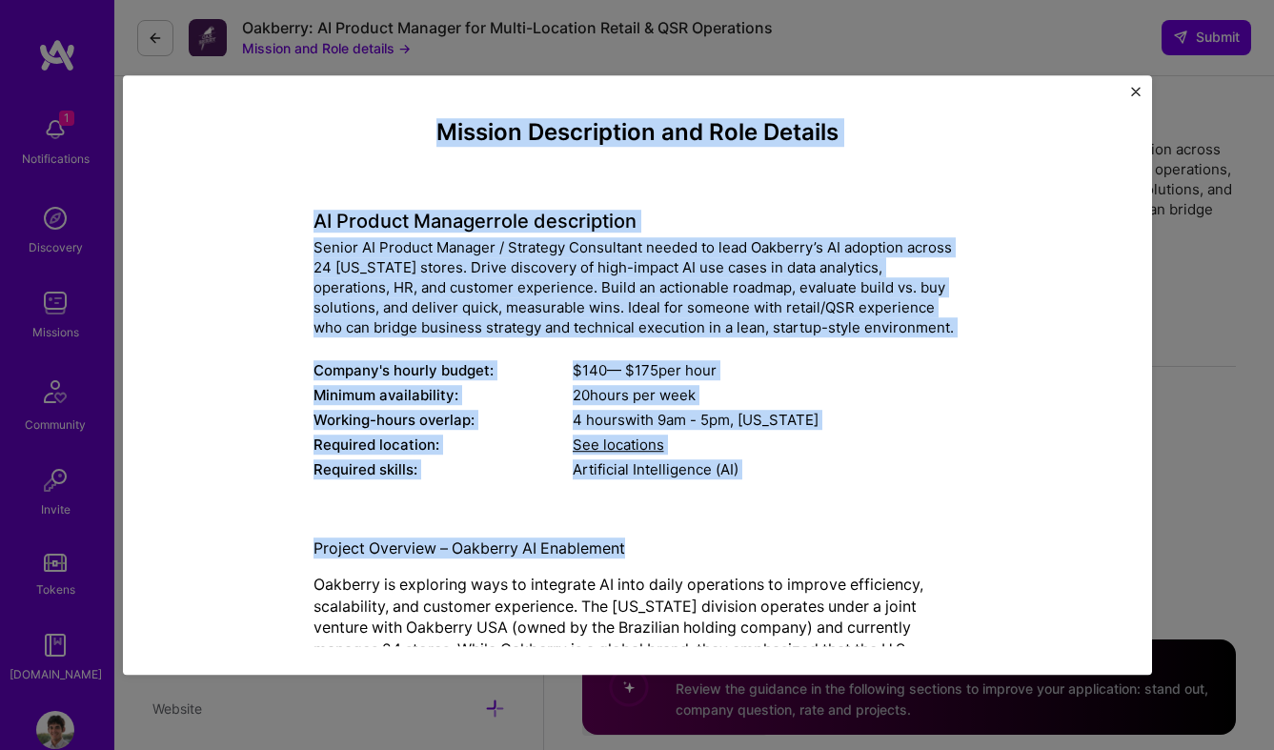
drag, startPoint x: 458, startPoint y: 134, endPoint x: 880, endPoint y: 540, distance: 585.8
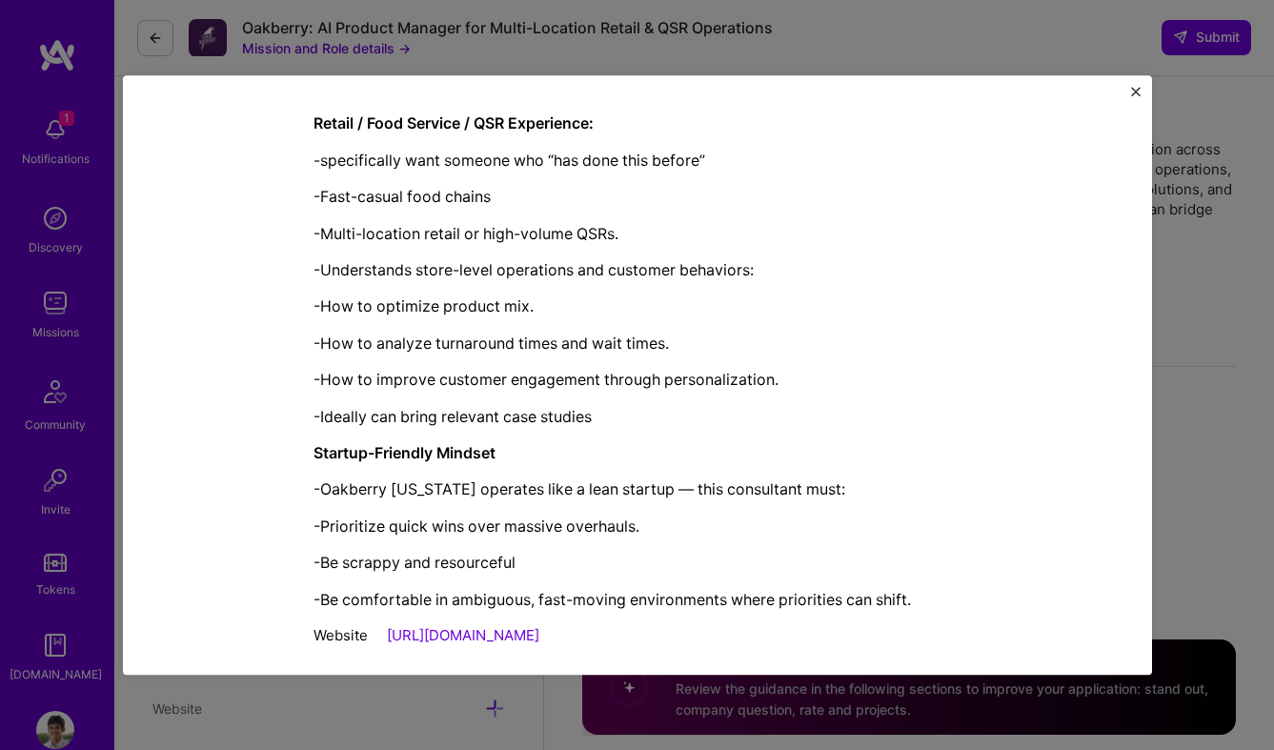
scroll to position [2074, 0]
click at [660, 626] on div "Website [URL][DOMAIN_NAME]" at bounding box center [638, 636] width 648 height 20
copy div "Loremip Dolorsitame con Adip Elitsed DO Eiusmod Tempori utla etdoloremag Aliqua…"
click at [1172, 395] on div "Mission Description and Role Details AI Product Manager role description Senior…" at bounding box center [637, 375] width 1274 height 750
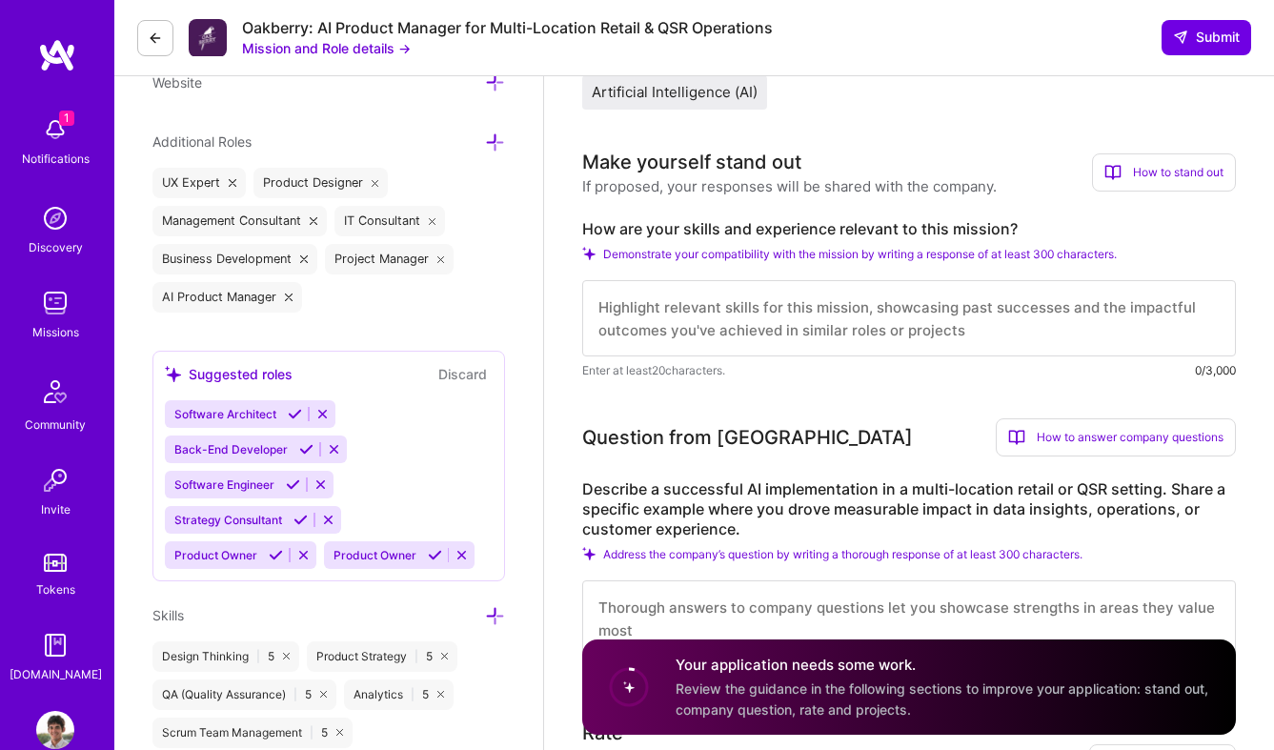
scroll to position [671, 0]
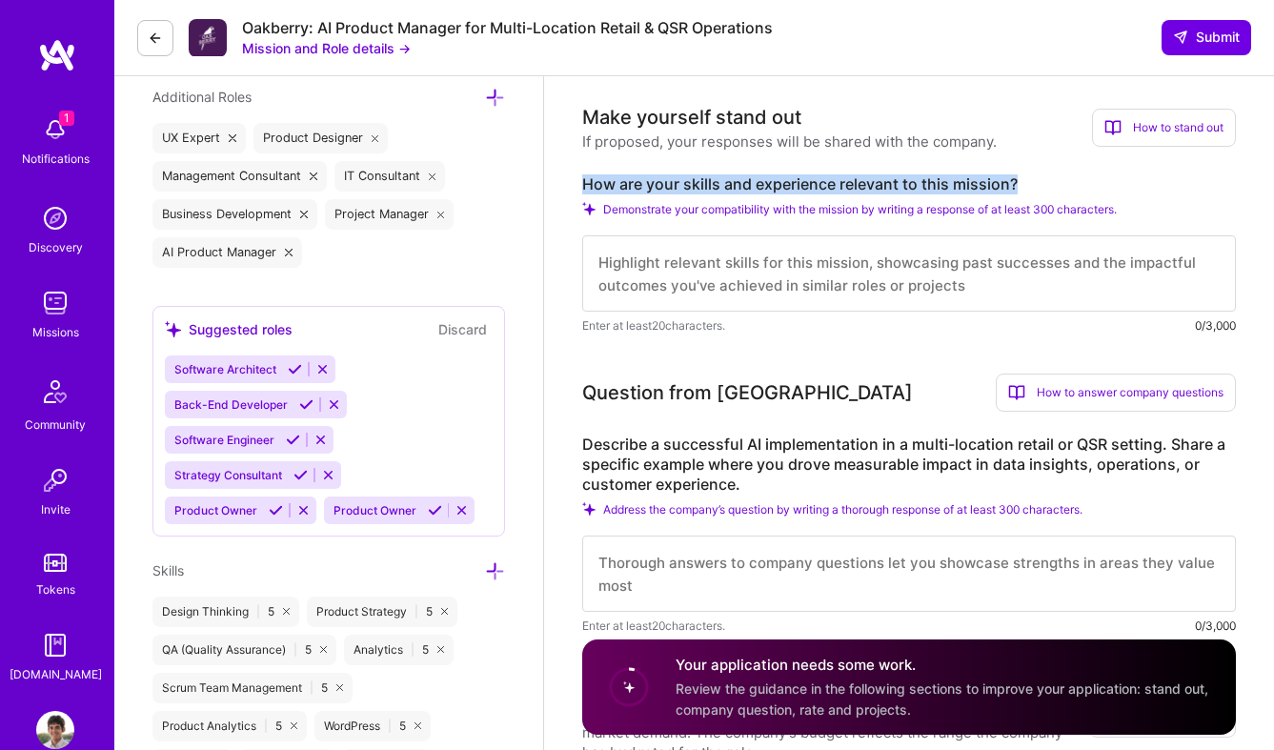
drag, startPoint x: 580, startPoint y: 176, endPoint x: 1031, endPoint y: 189, distance: 452.0
copy label "How are your skills and experience relevant to this mission?"
click at [663, 270] on textarea at bounding box center [909, 273] width 654 height 76
paste textarea "How are your skills and experience relevant to this mission?"
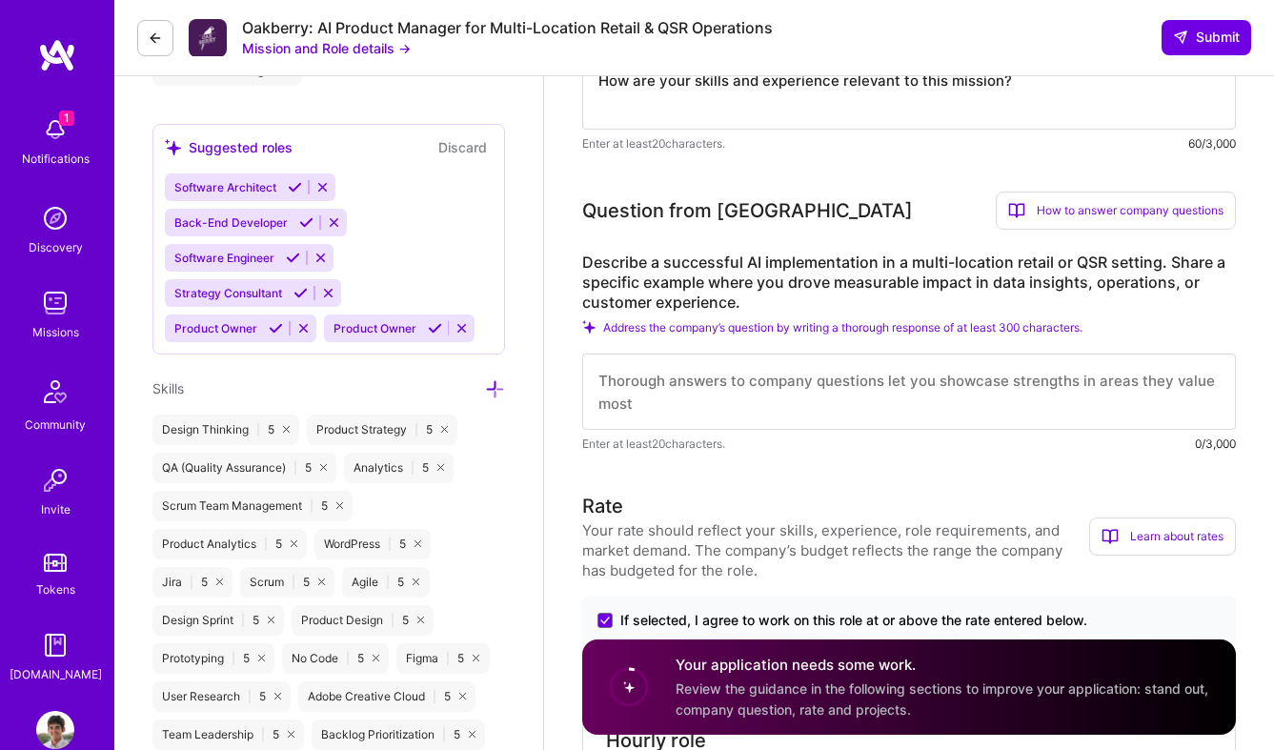
scroll to position [888, 0]
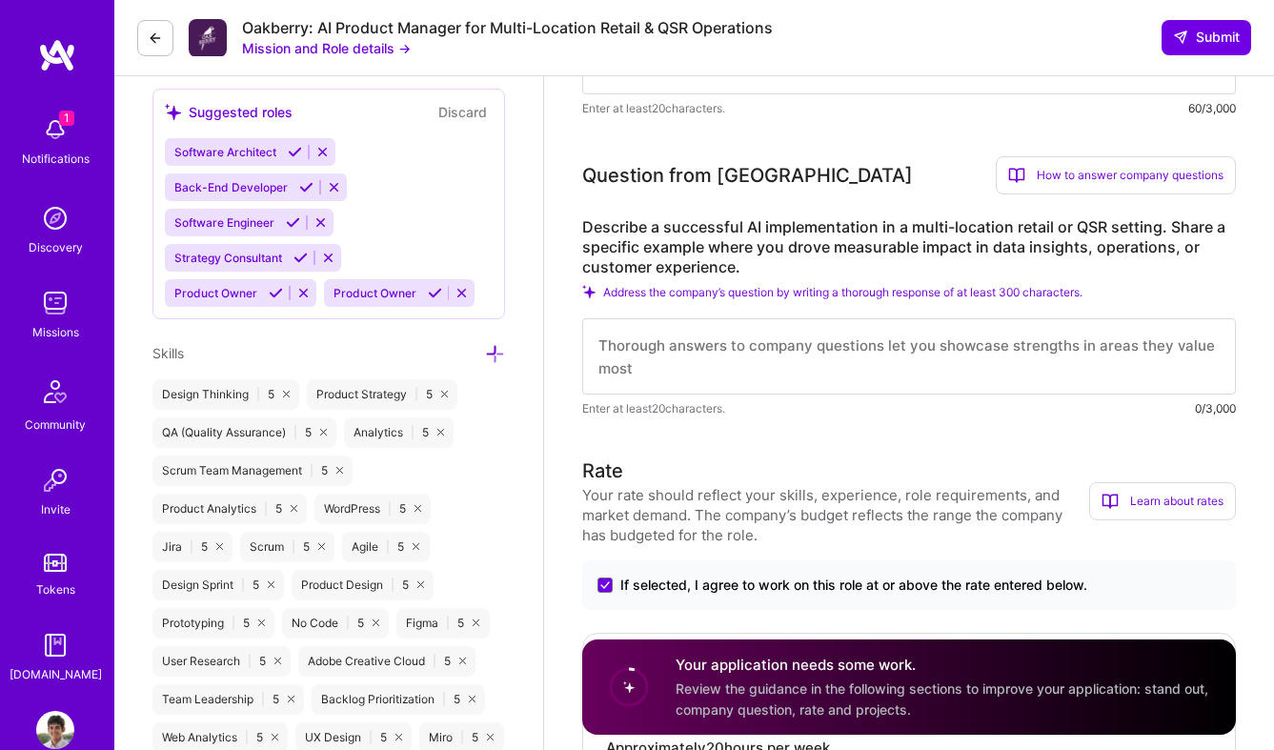
type textarea "How are your skills and experience relevant to this mission?"
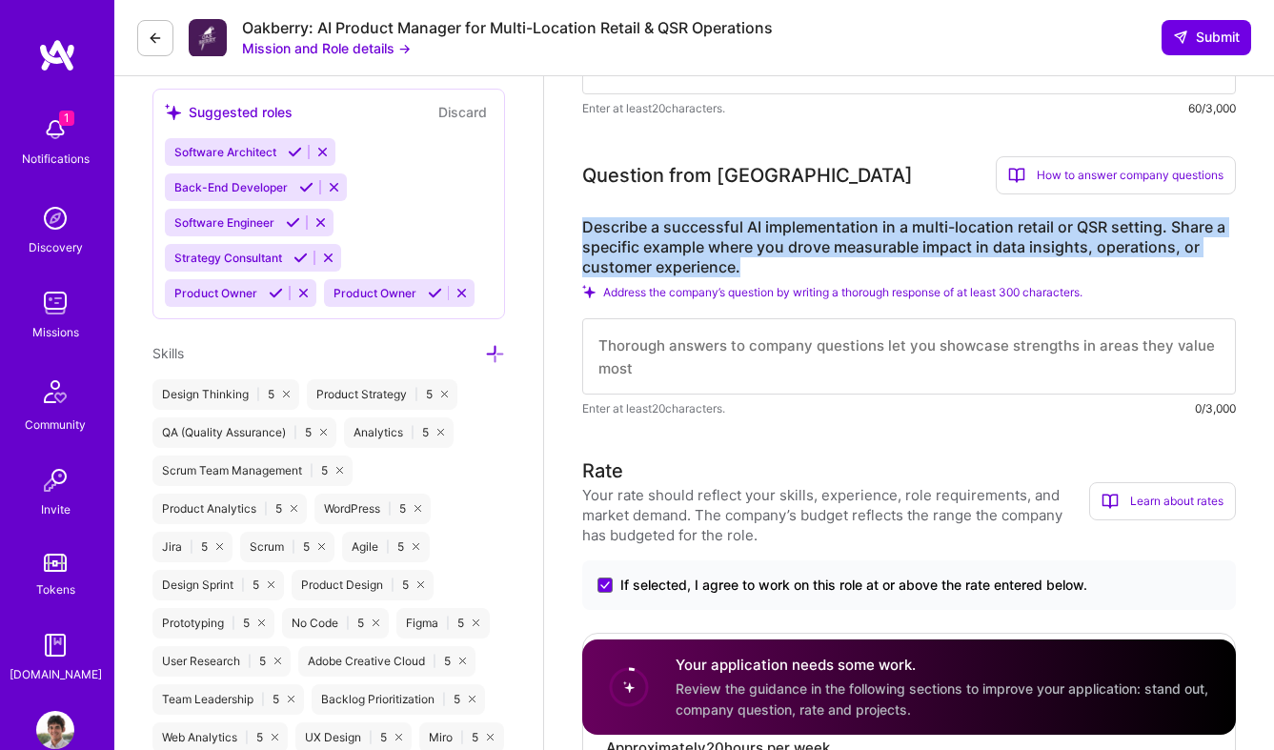
drag, startPoint x: 583, startPoint y: 223, endPoint x: 761, endPoint y: 268, distance: 182.9
click at [761, 268] on label "Describe a successful AI implementation in a multi-location retail or QSR setti…" at bounding box center [909, 247] width 654 height 60
copy label "Describe a successful AI implementation in a multi-location retail or QSR setti…"
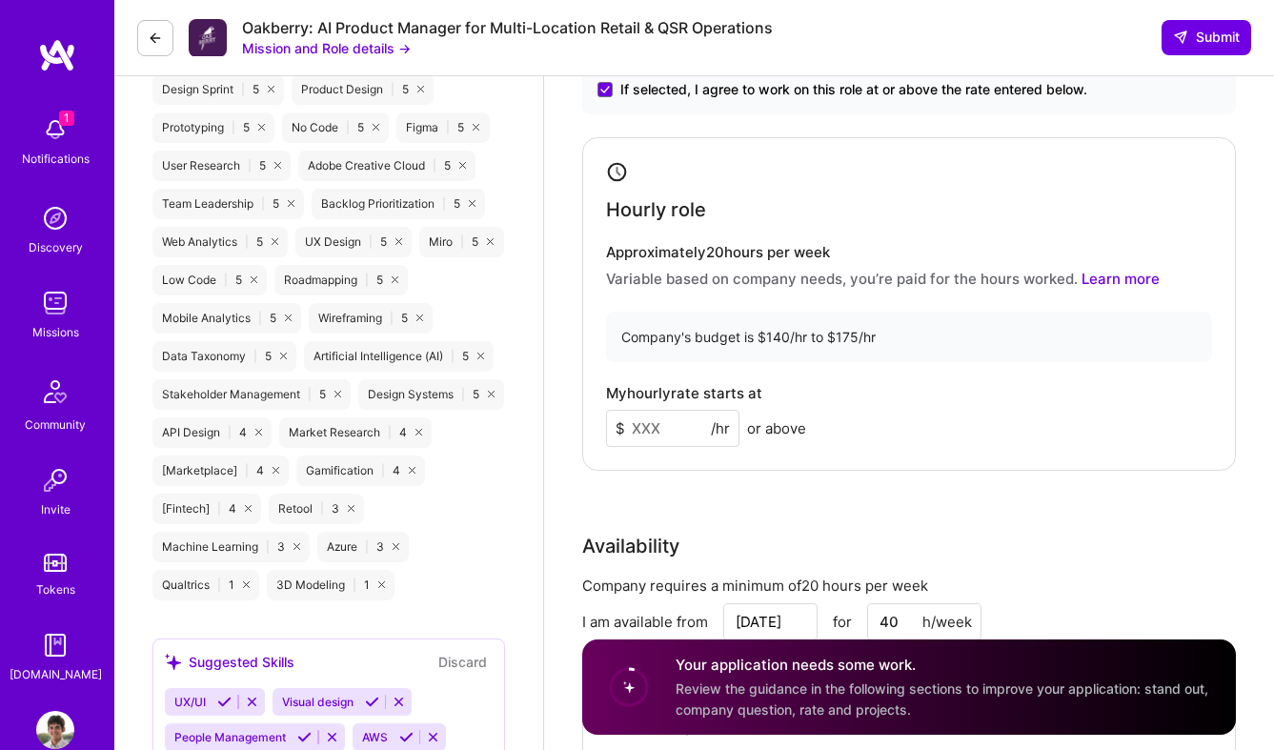
scroll to position [1396, 0]
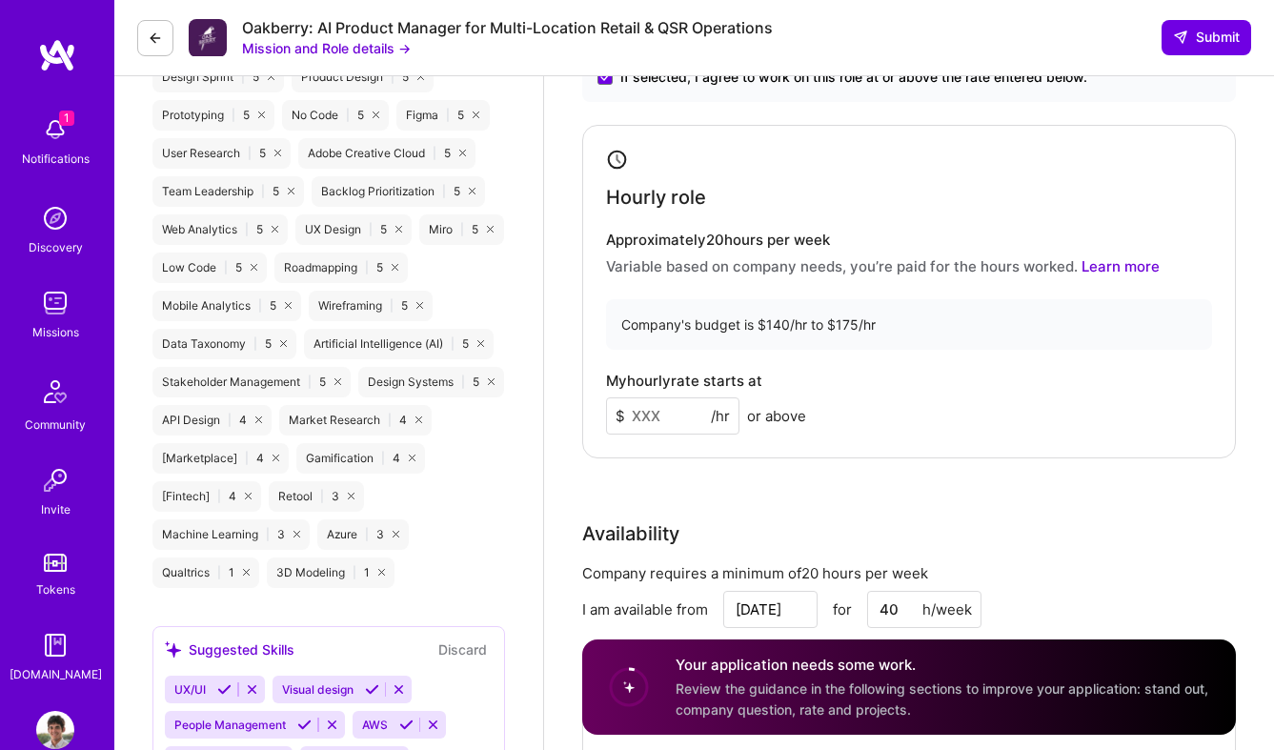
click at [658, 419] on input at bounding box center [672, 415] width 133 height 37
click at [763, 494] on div "Rate Your rate should reflect your skills, experience, role requirements, and m…" at bounding box center [909, 369] width 654 height 841
drag, startPoint x: 673, startPoint y: 421, endPoint x: 620, endPoint y: 421, distance: 53.4
click at [620, 421] on div "$ 150 /hr" at bounding box center [672, 415] width 133 height 37
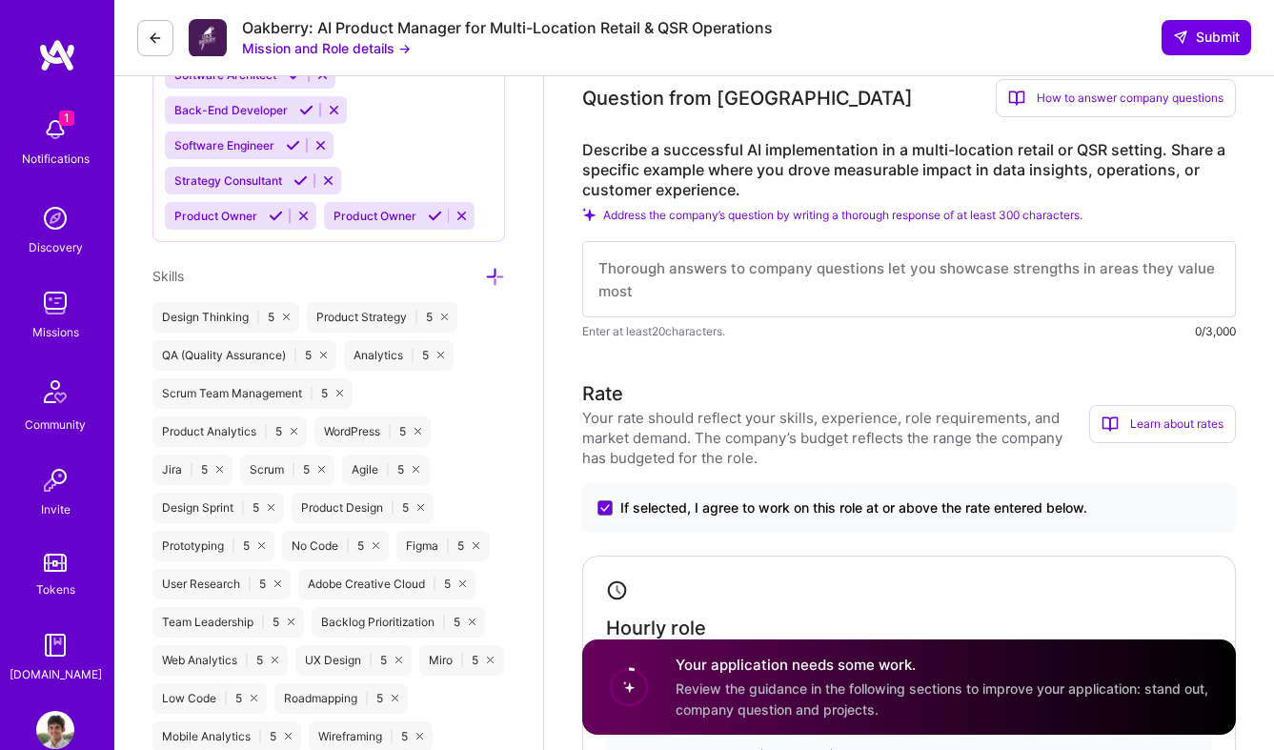
scroll to position [940, 0]
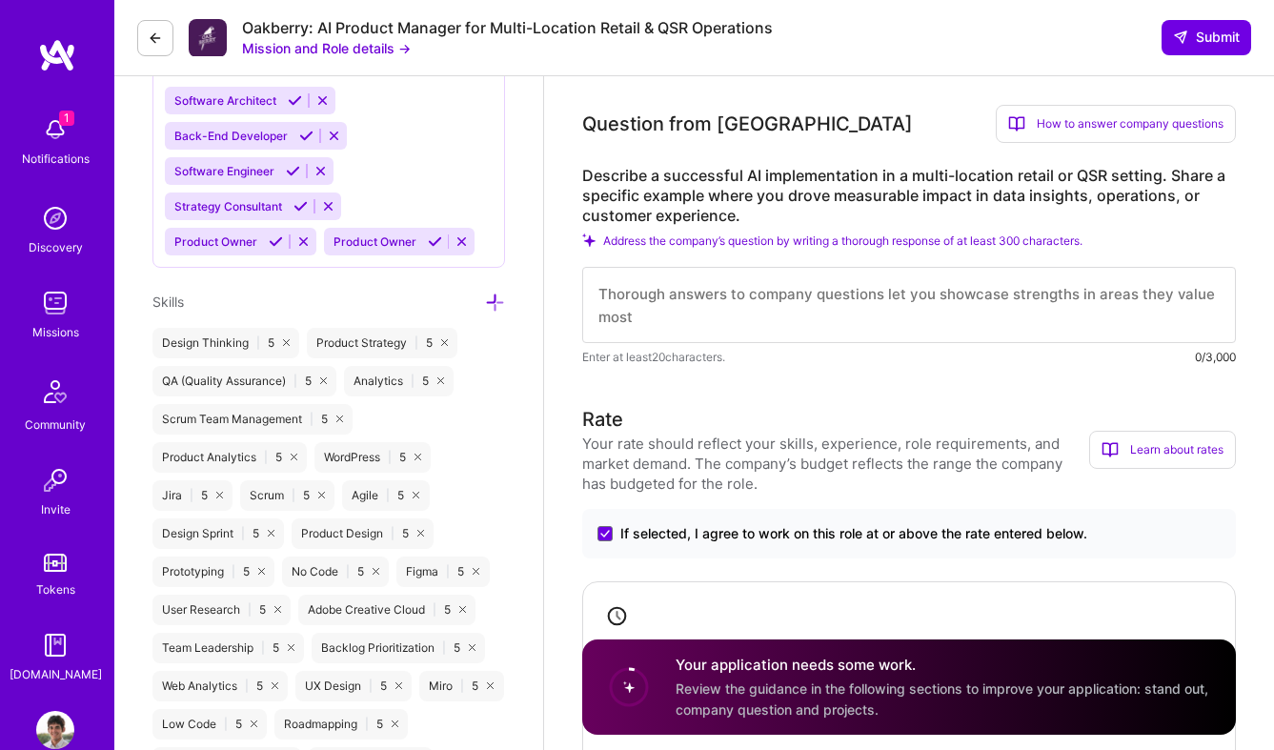
type input "140"
click at [711, 314] on textarea at bounding box center [909, 305] width 654 height 76
paste textarea "Lorem ips dol sit AM consecteturadi el s DOE tempori utlaboreetdo, mag al enima…"
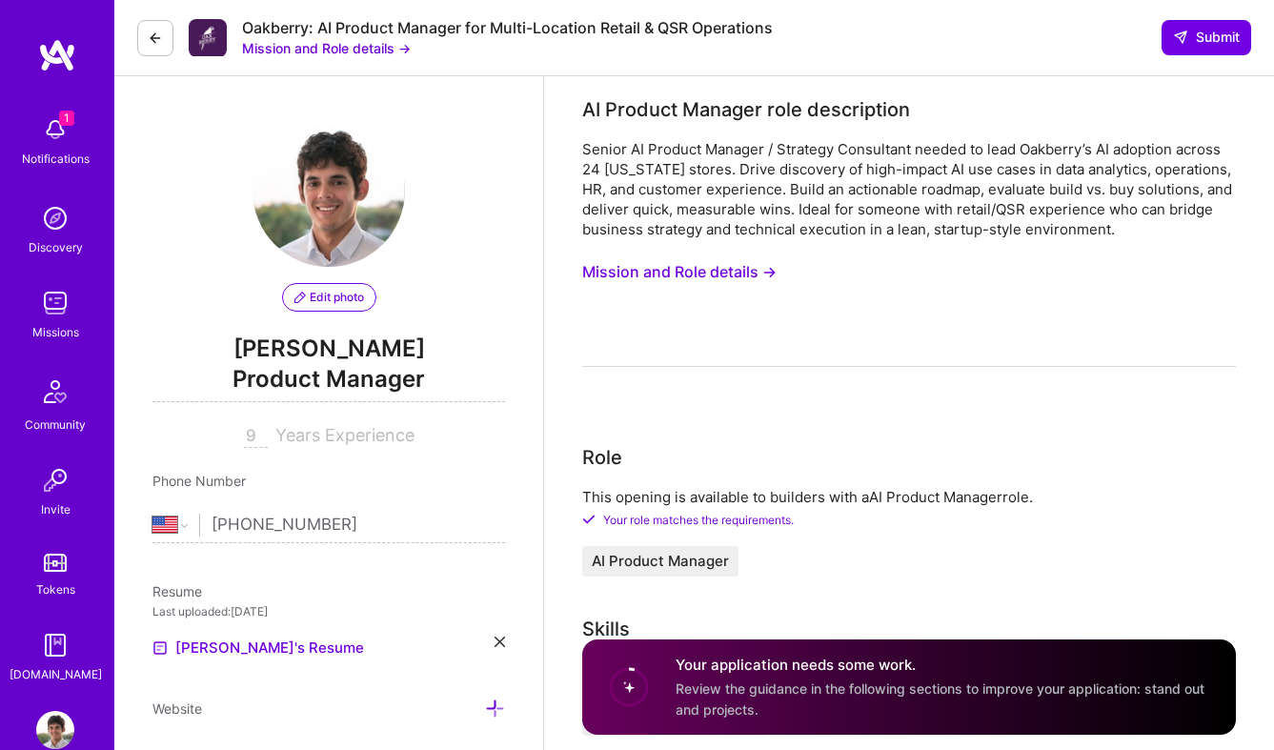
scroll to position [0, 0]
type textarea "Lorem ips dol sit AM consecteturadi el s DOE tempori utlaboreetdo, mag al enima…"
click at [668, 275] on button "Mission and Role details →" at bounding box center [679, 271] width 194 height 35
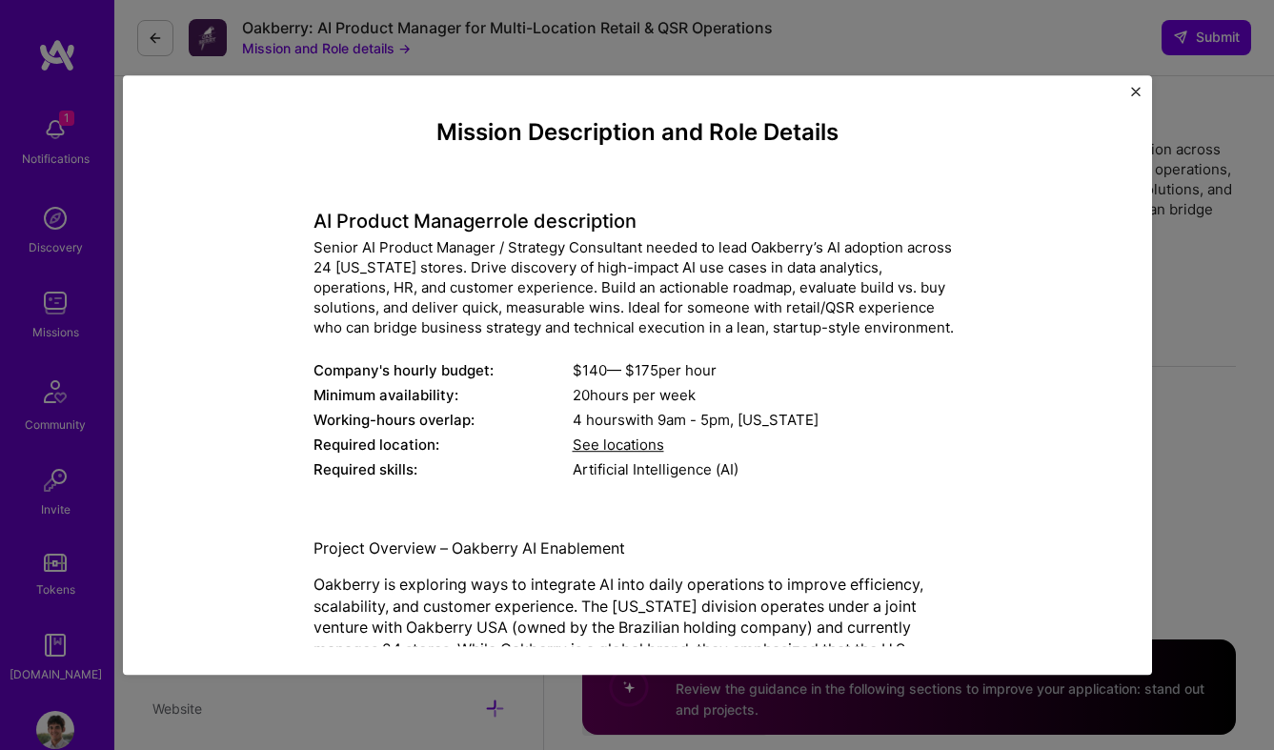
click at [1215, 339] on div "Mission Description and Role Details AI Product Manager role description Senior…" at bounding box center [637, 375] width 1274 height 750
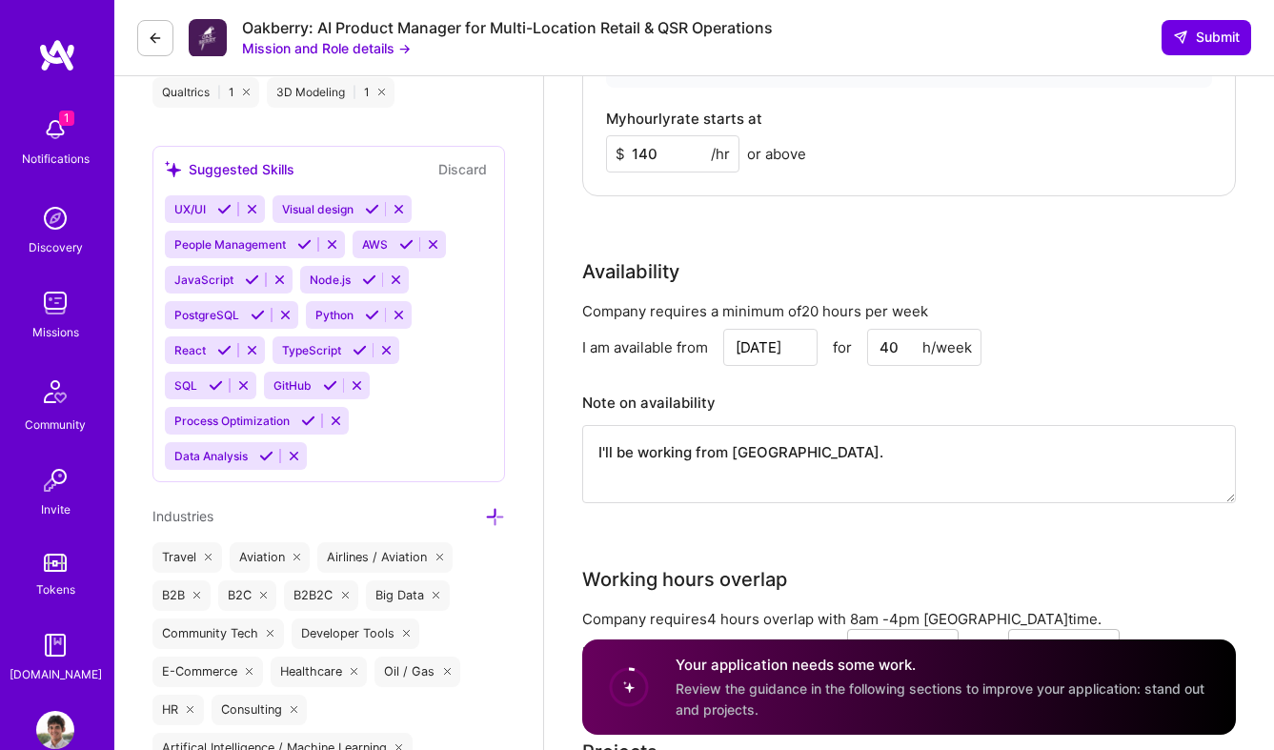
scroll to position [1904, 0]
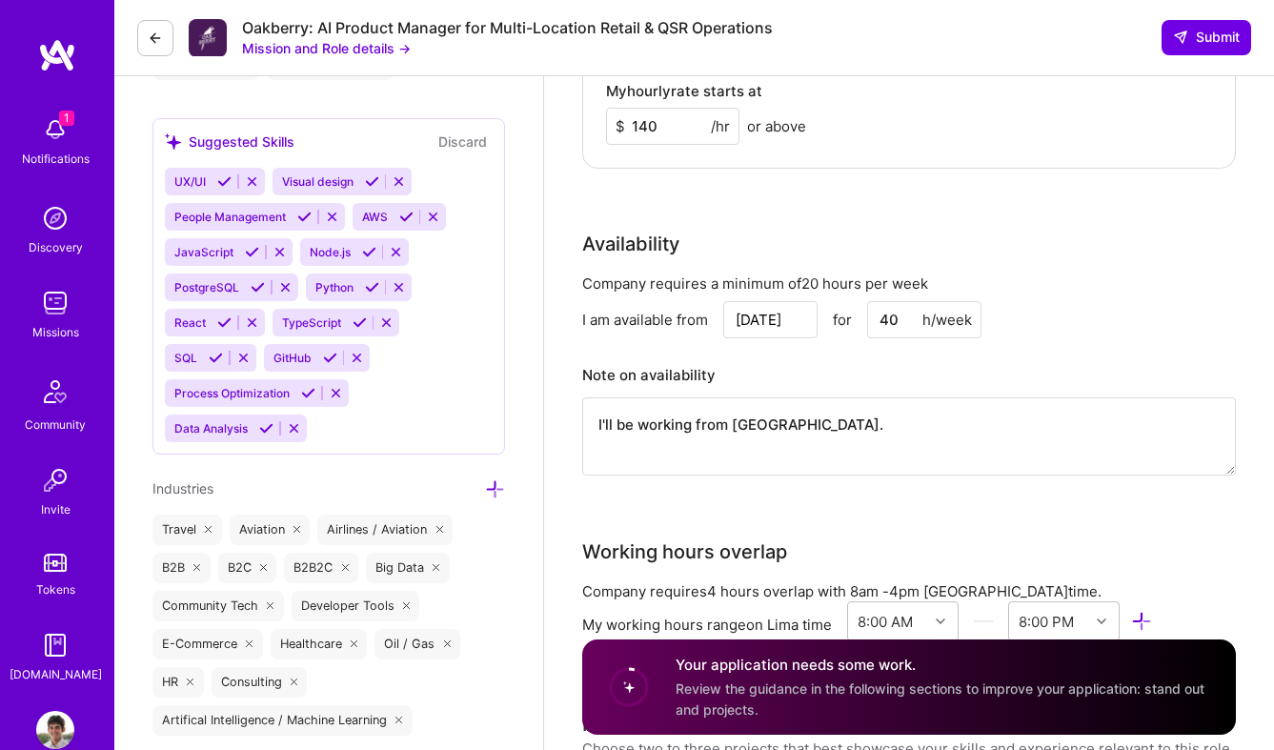
click at [799, 431] on textarea "I'll be working from [GEOGRAPHIC_DATA]." at bounding box center [909, 436] width 654 height 78
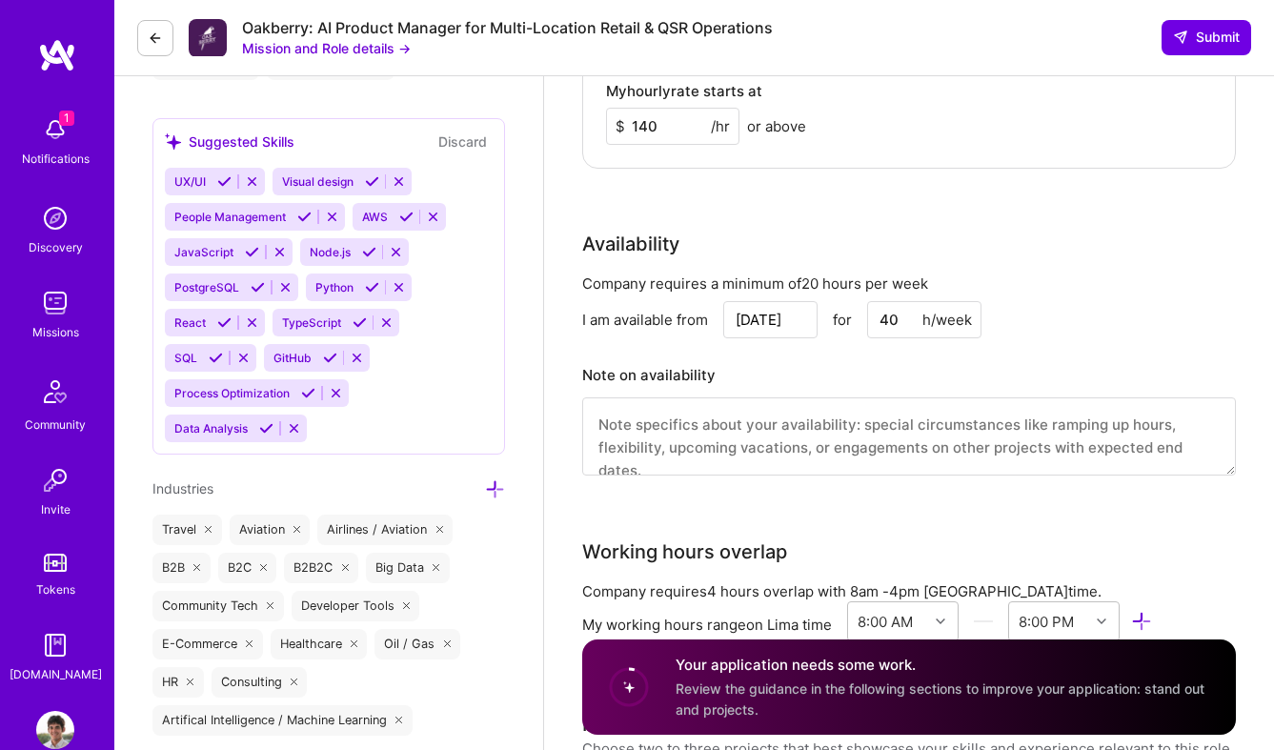
click at [767, 257] on div "Availability" at bounding box center [909, 244] width 654 height 29
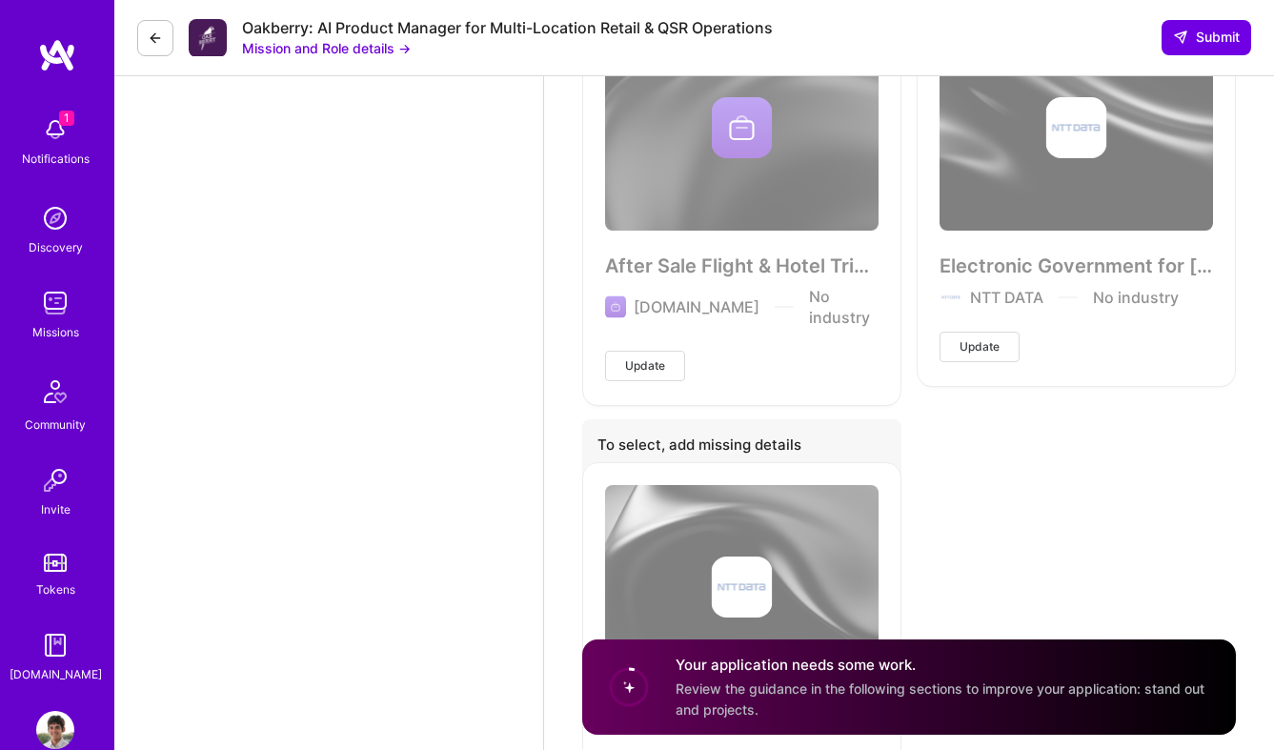
scroll to position [8318, 0]
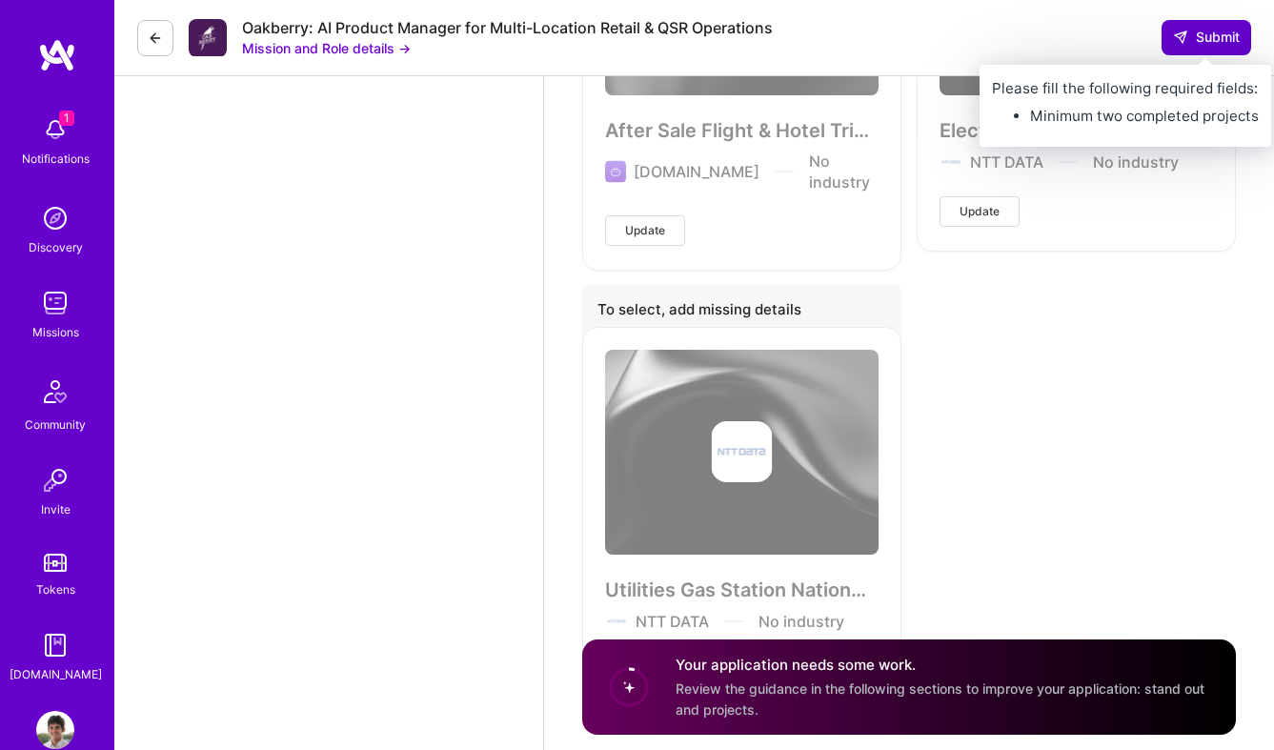
click at [1195, 36] on span "Submit" at bounding box center [1206, 37] width 67 height 19
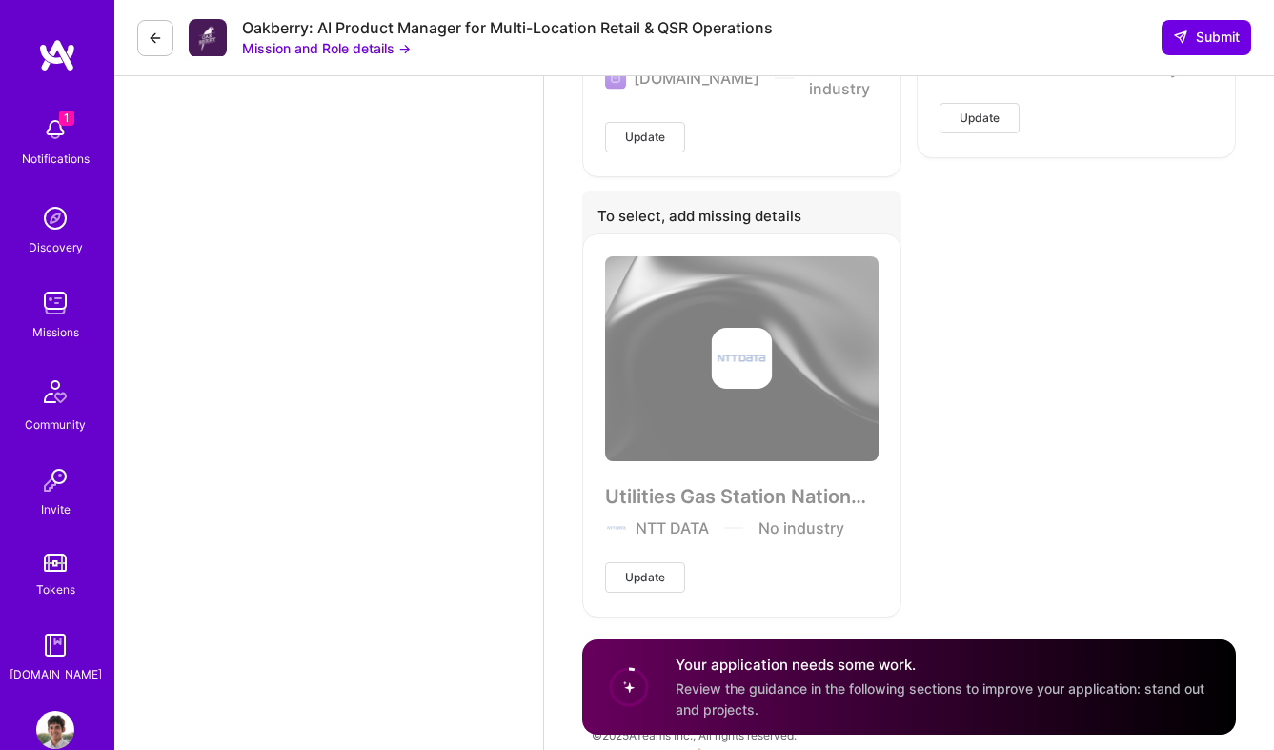
scroll to position [8410, 0]
click at [877, 656] on h4 "Your application needs some work." at bounding box center [945, 666] width 538 height 20
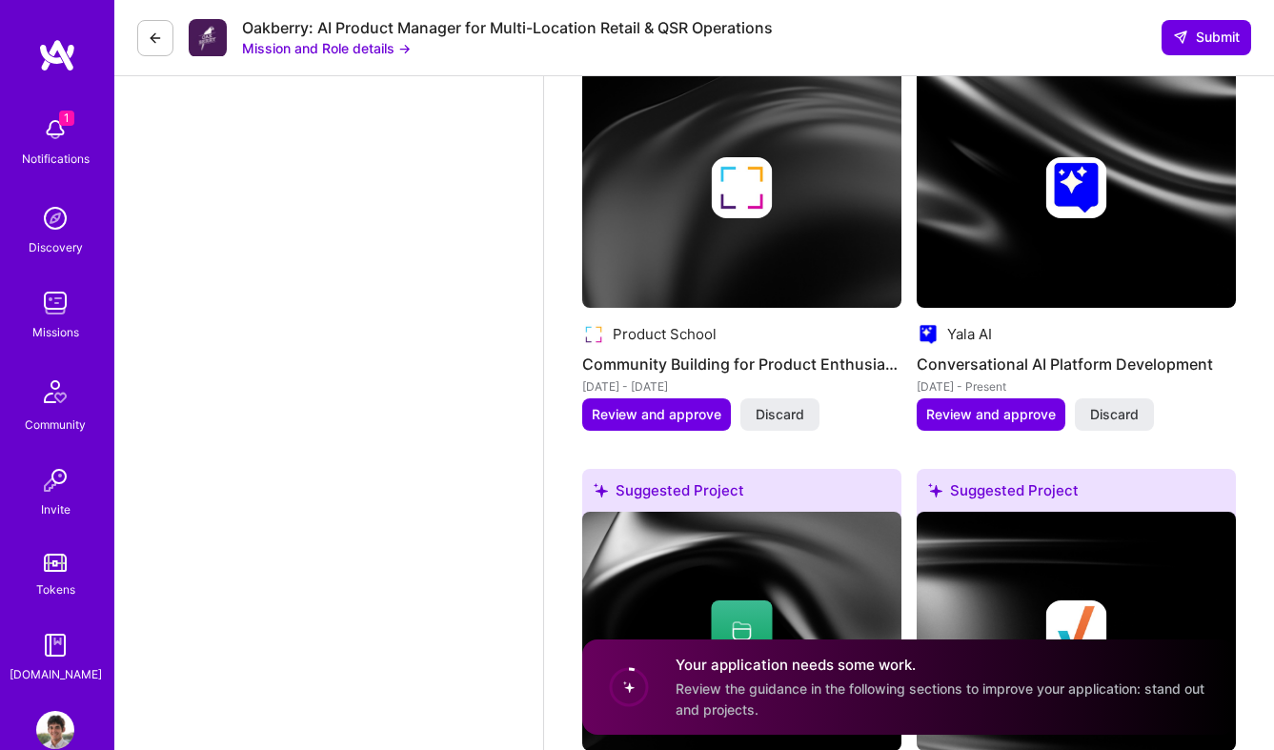
scroll to position [2853, 0]
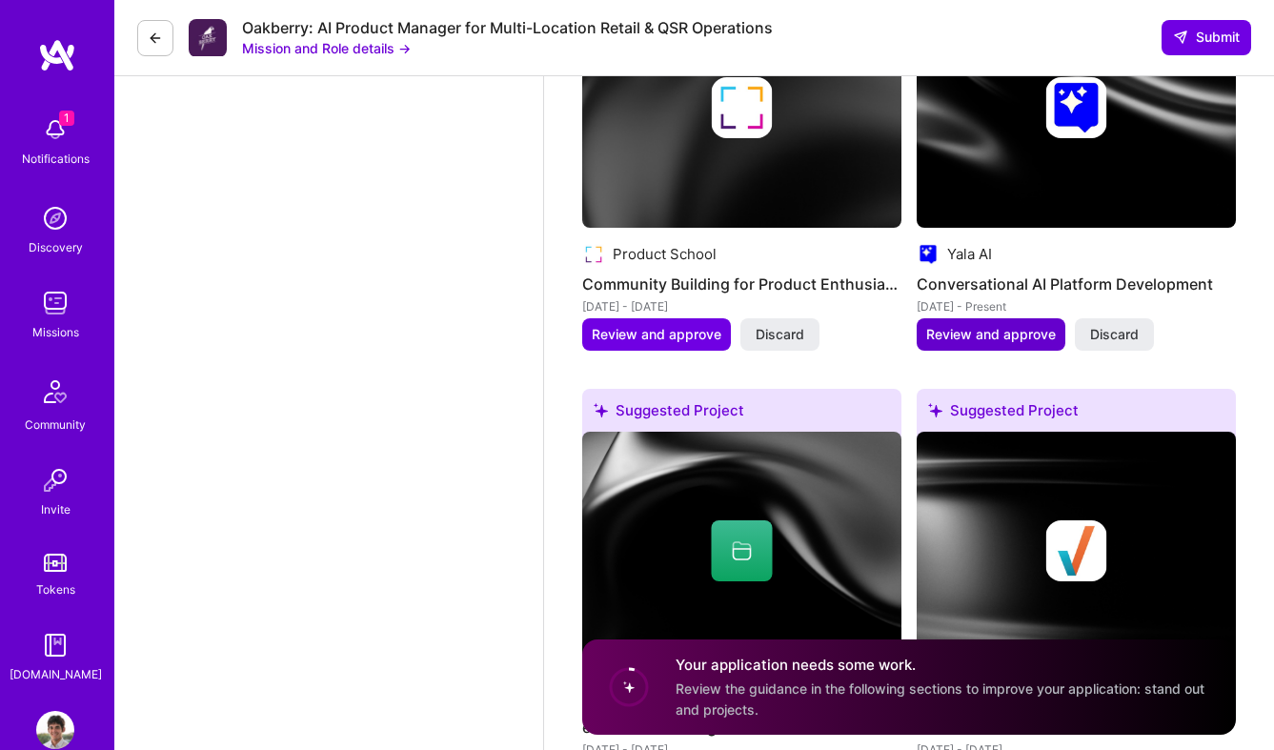
click at [979, 330] on span "Review and approve" at bounding box center [991, 334] width 130 height 19
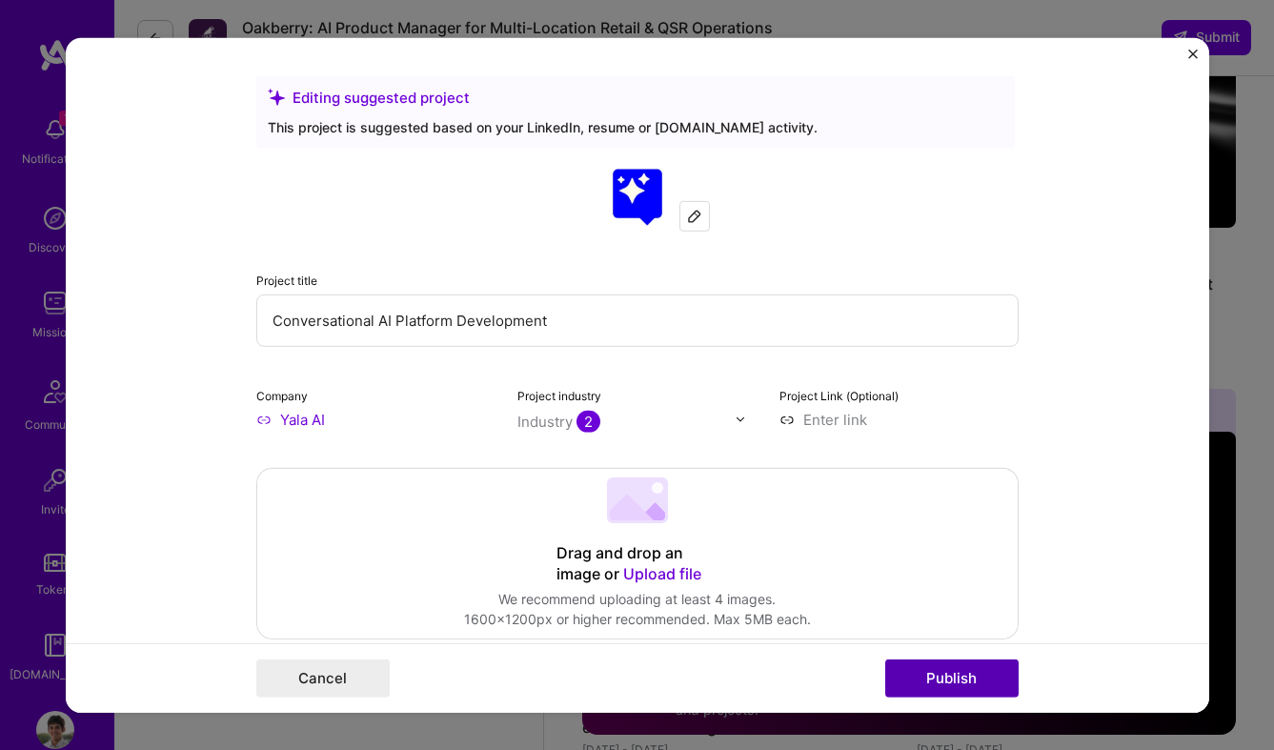
click at [951, 680] on button "Publish" at bounding box center [951, 679] width 133 height 38
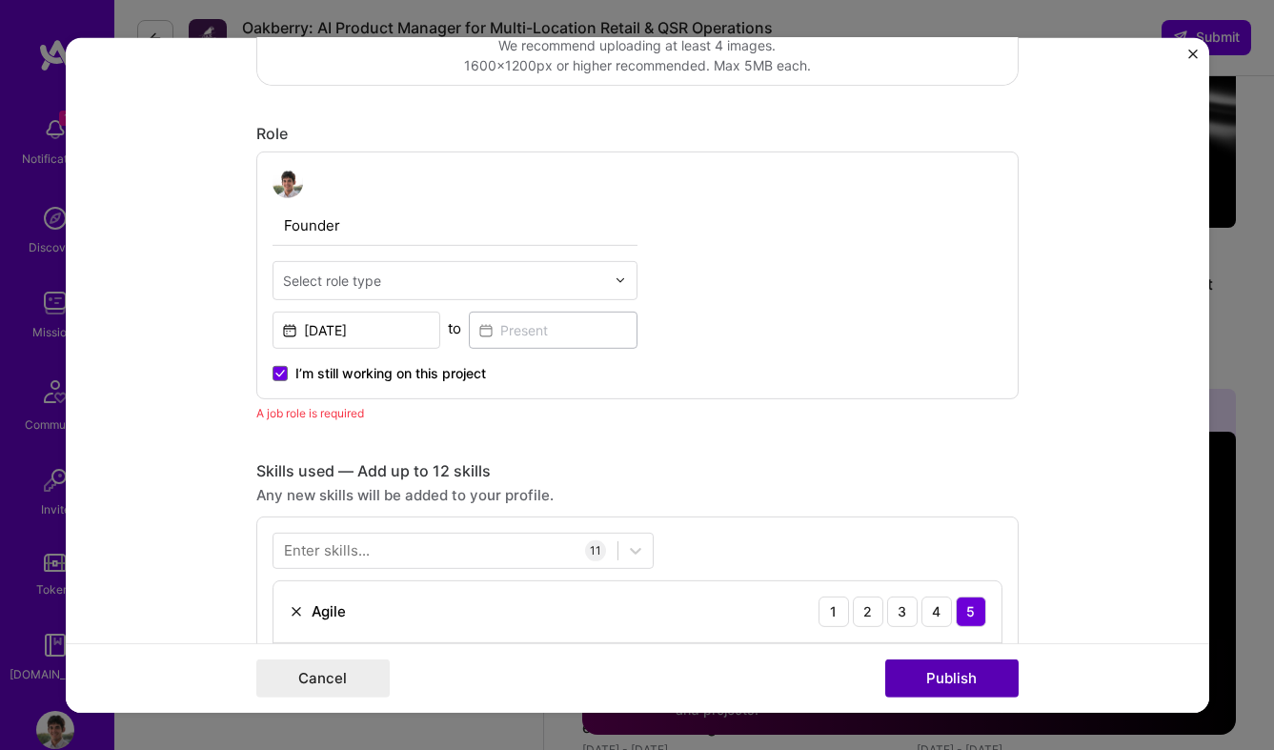
scroll to position [640, 0]
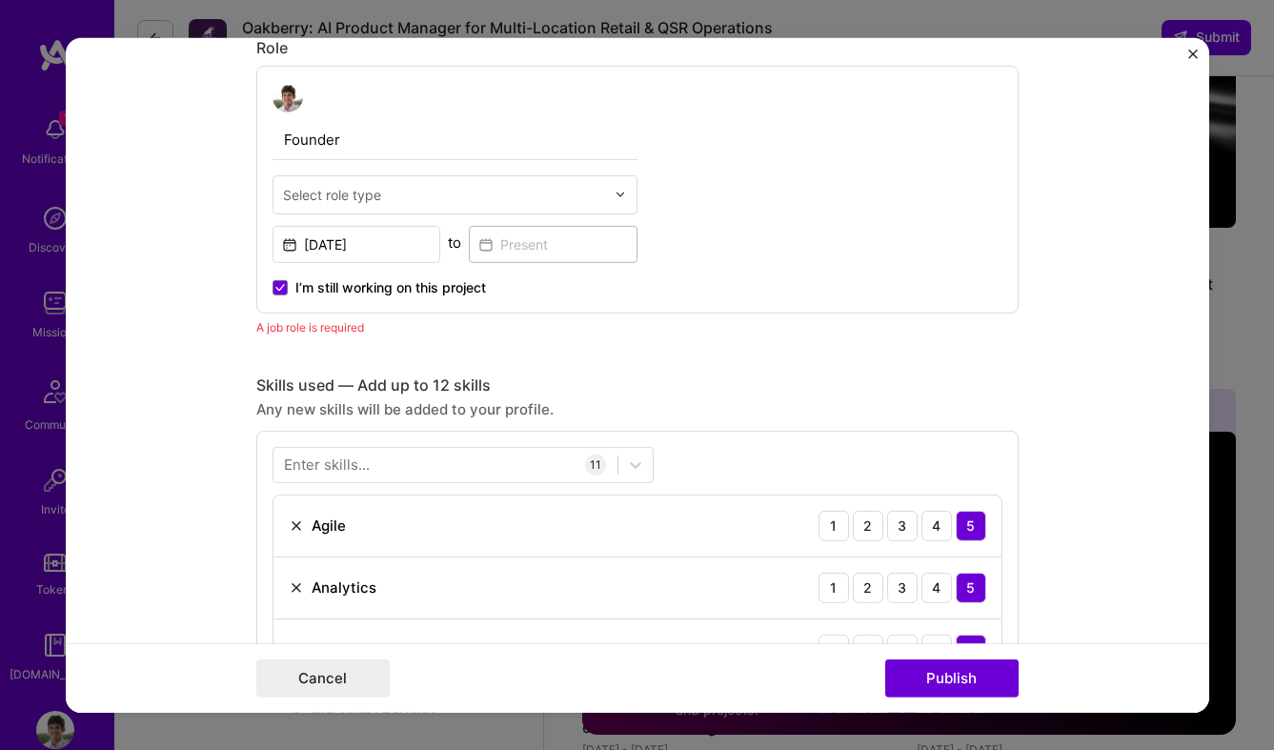
click at [513, 183] on div at bounding box center [444, 194] width 322 height 24
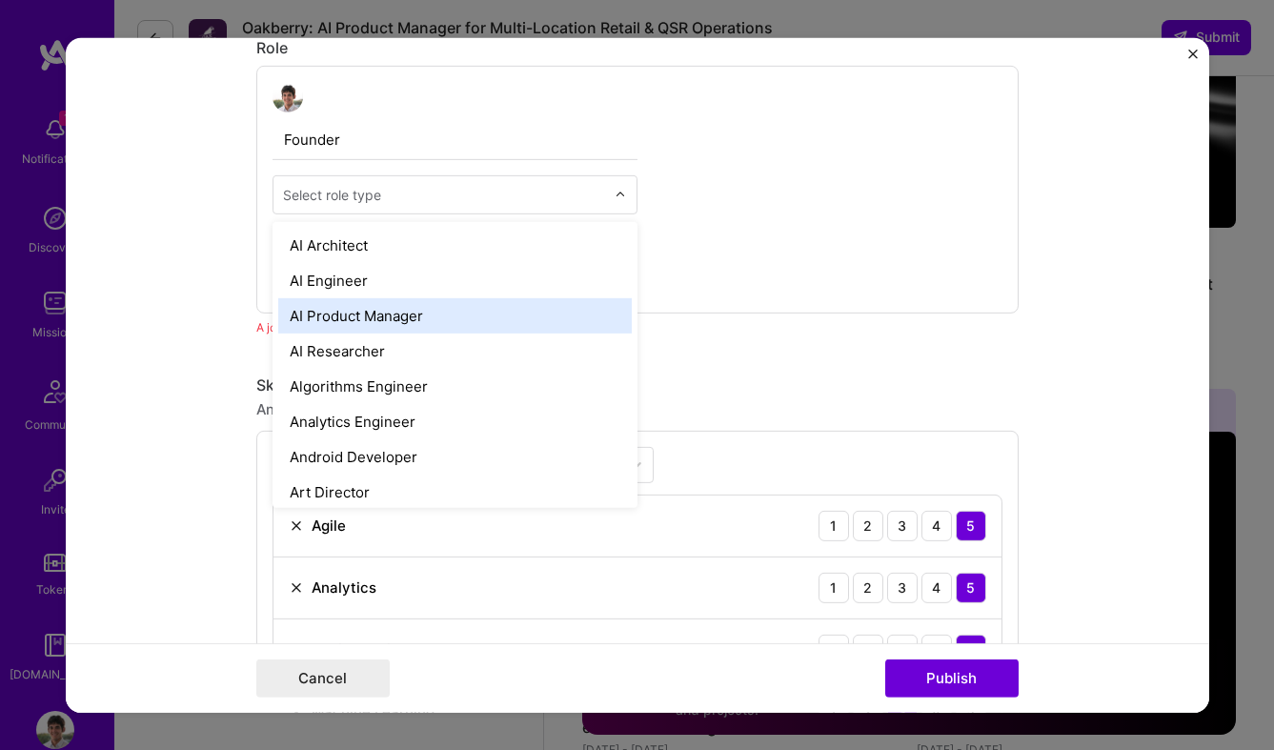
click at [424, 313] on div "AI Product Manager" at bounding box center [455, 314] width 354 height 35
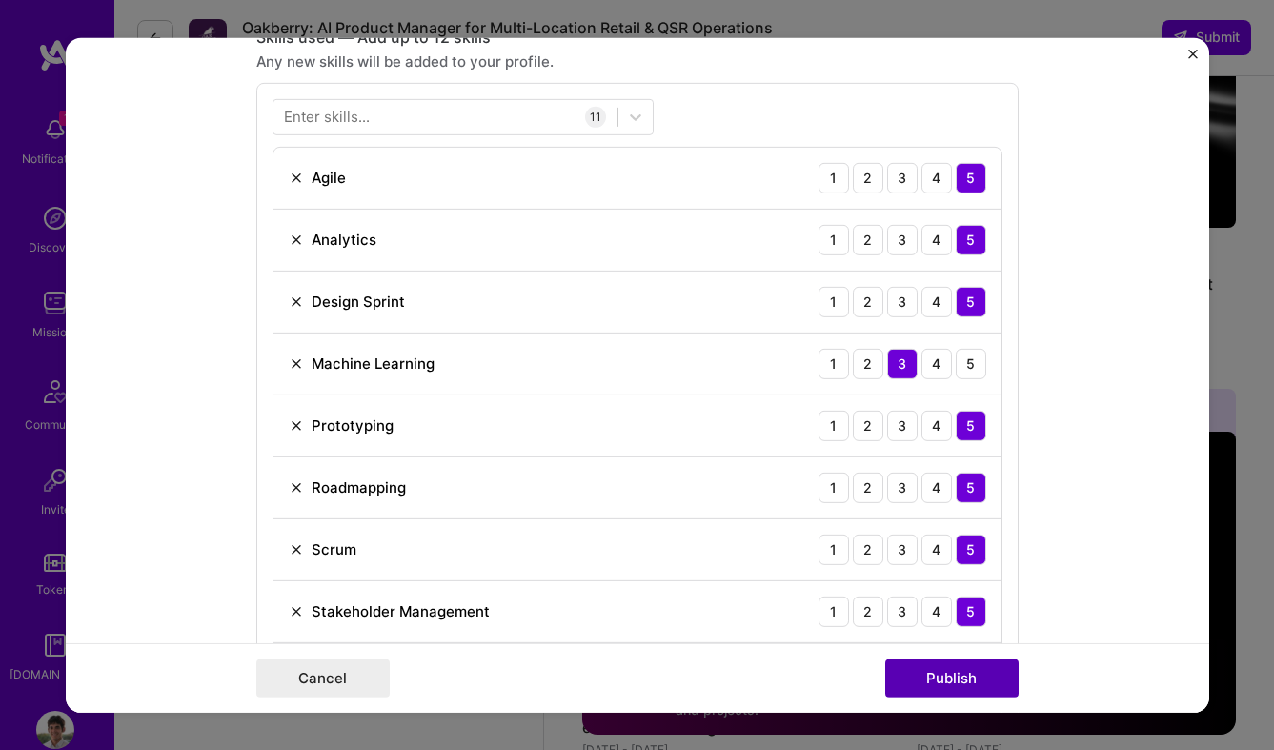
scroll to position [984, 0]
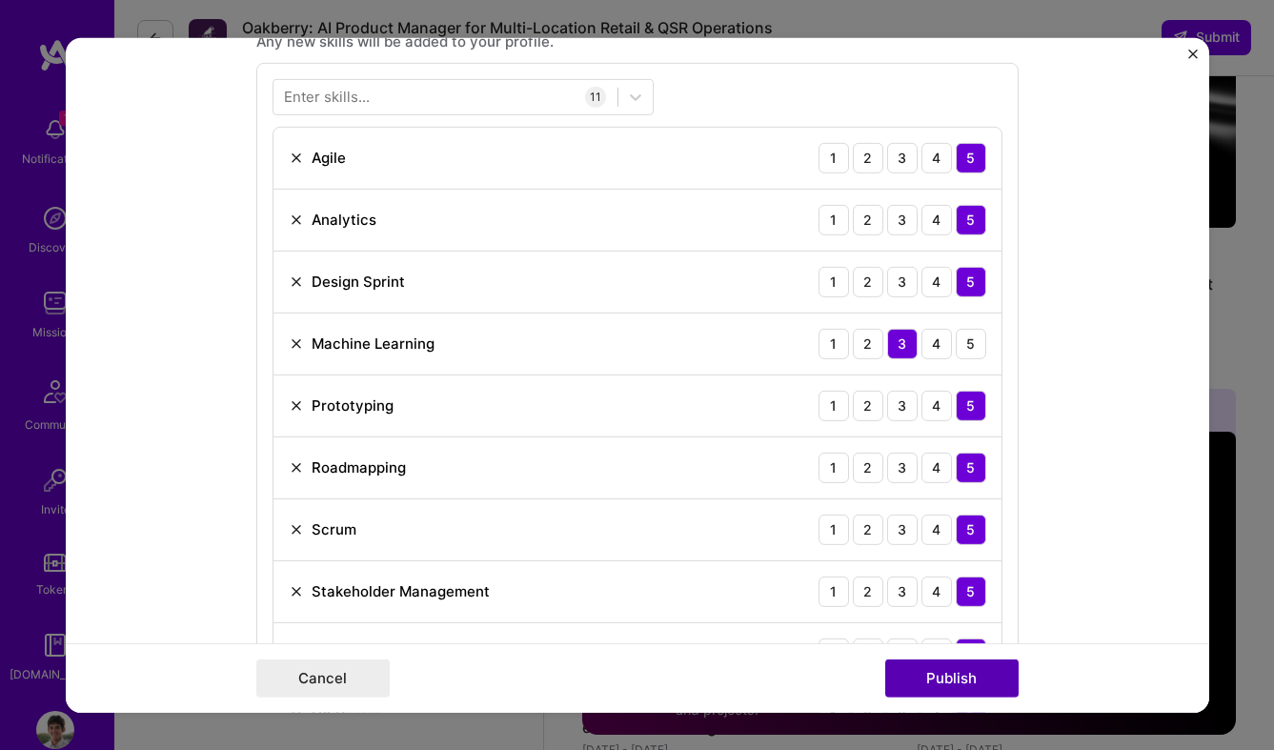
click at [975, 683] on button "Publish" at bounding box center [951, 679] width 133 height 38
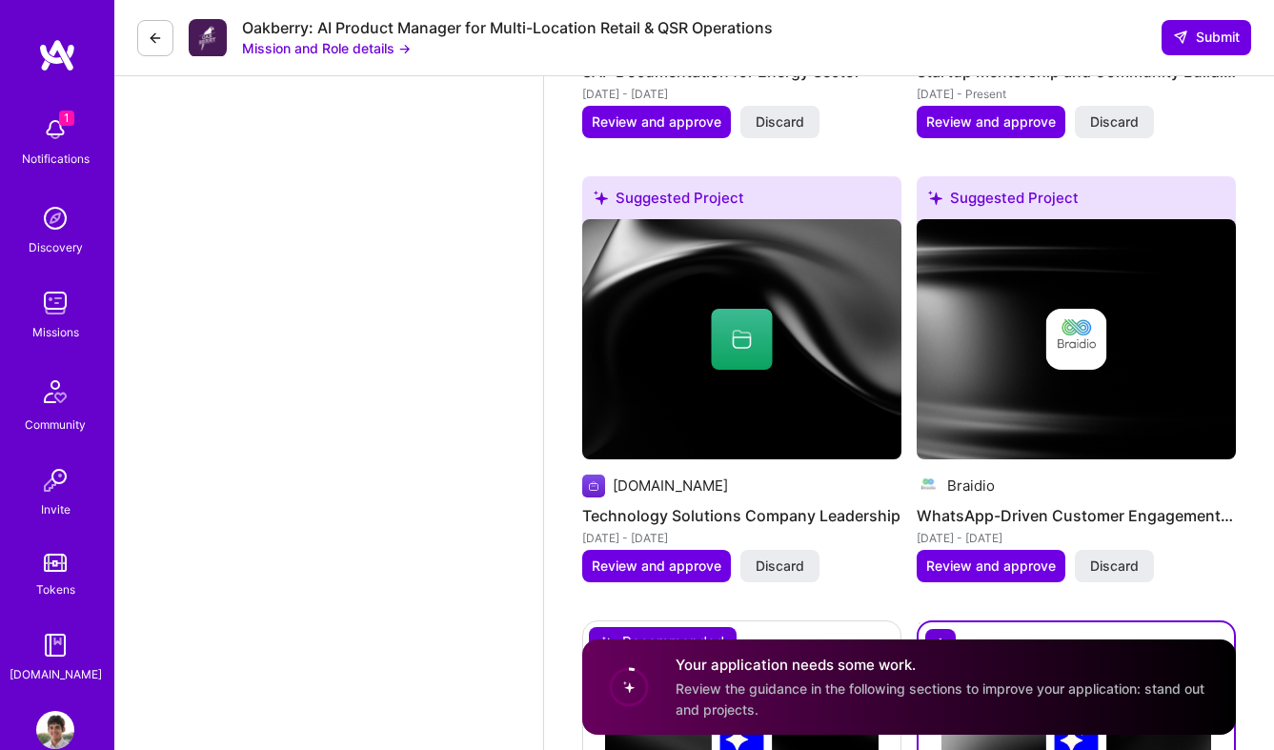
scroll to position [6585, 0]
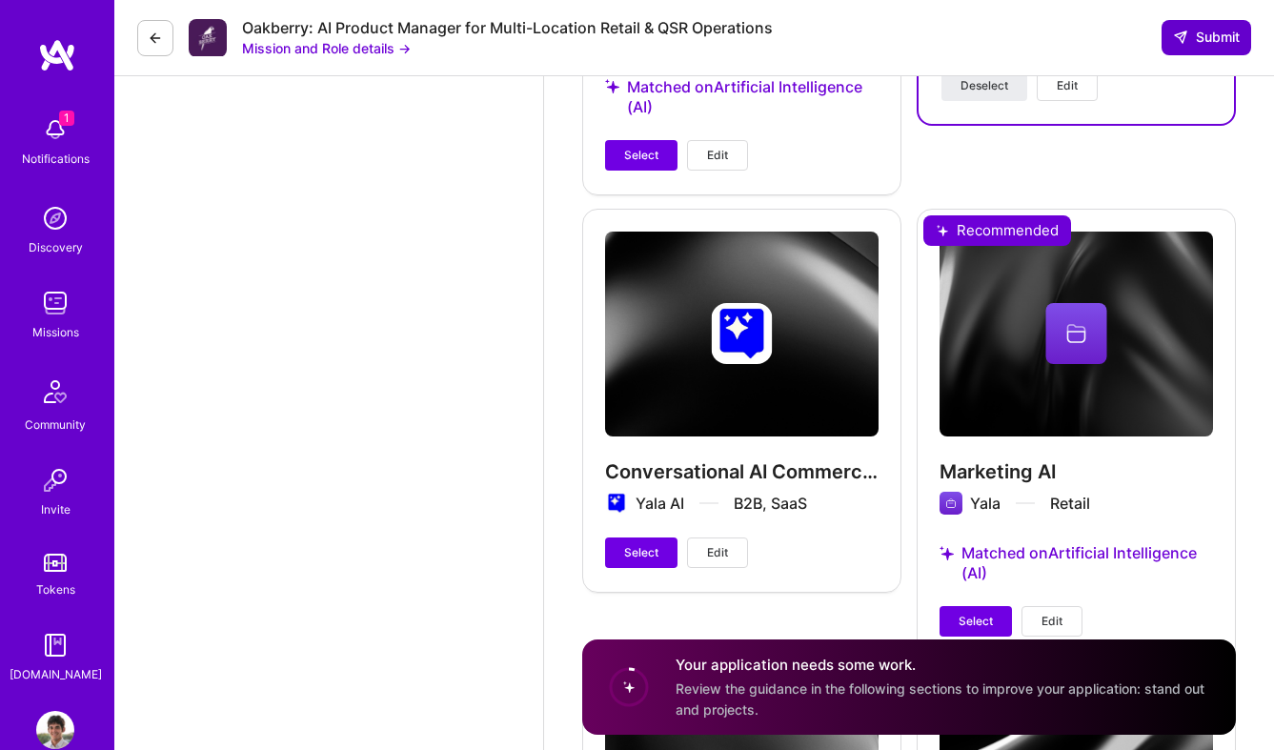
click at [1182, 51] on button "Submit" at bounding box center [1207, 37] width 90 height 34
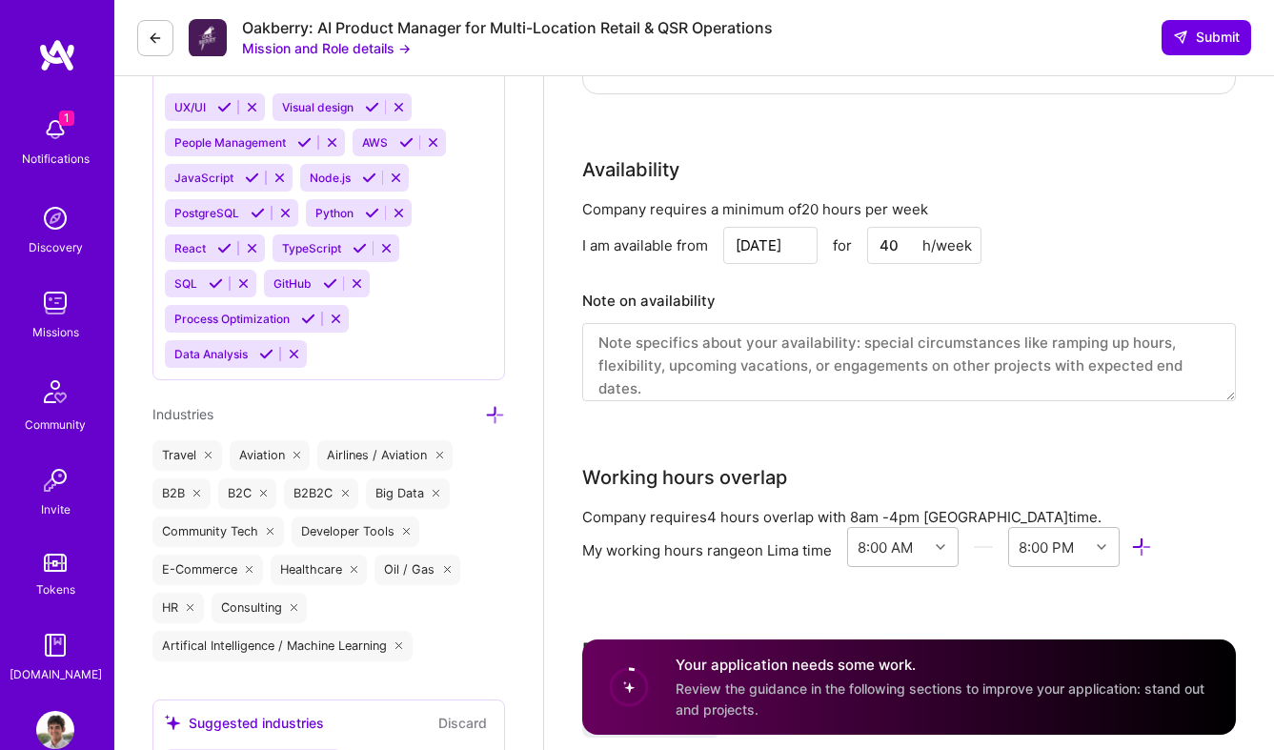
scroll to position [1984, 0]
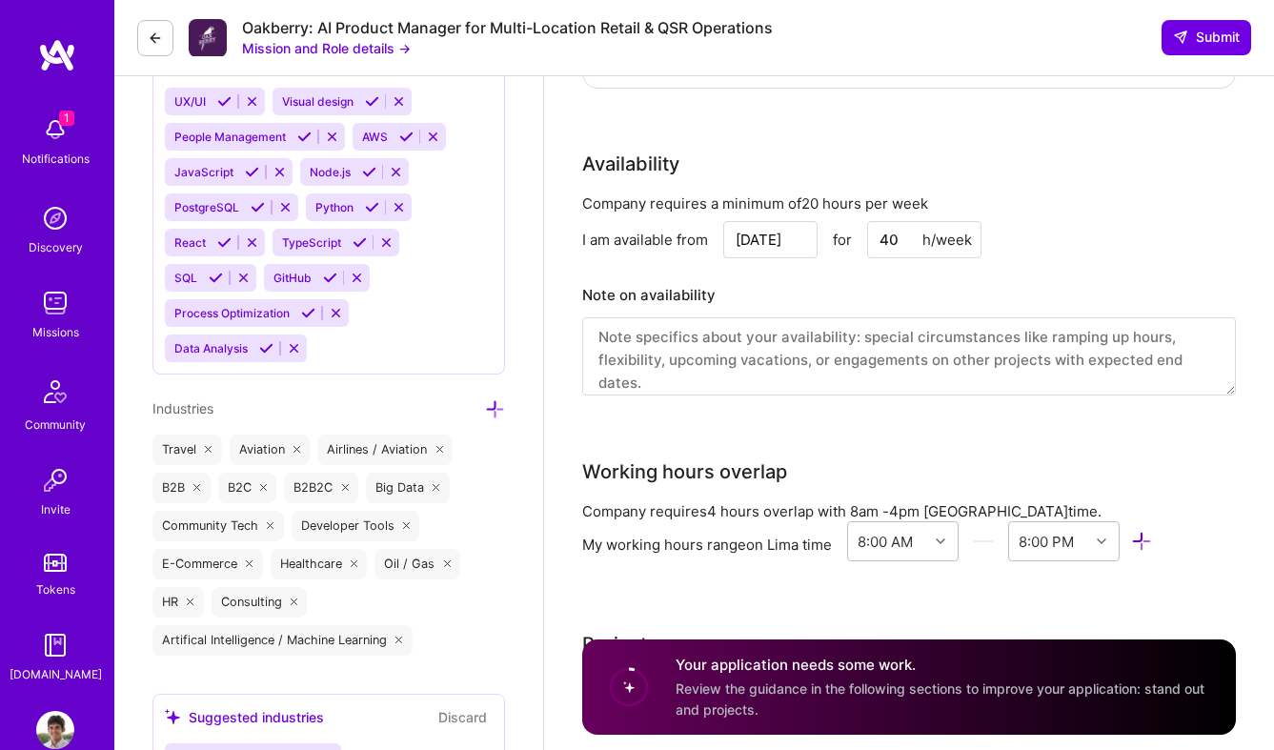
click at [949, 366] on textarea at bounding box center [909, 356] width 654 height 78
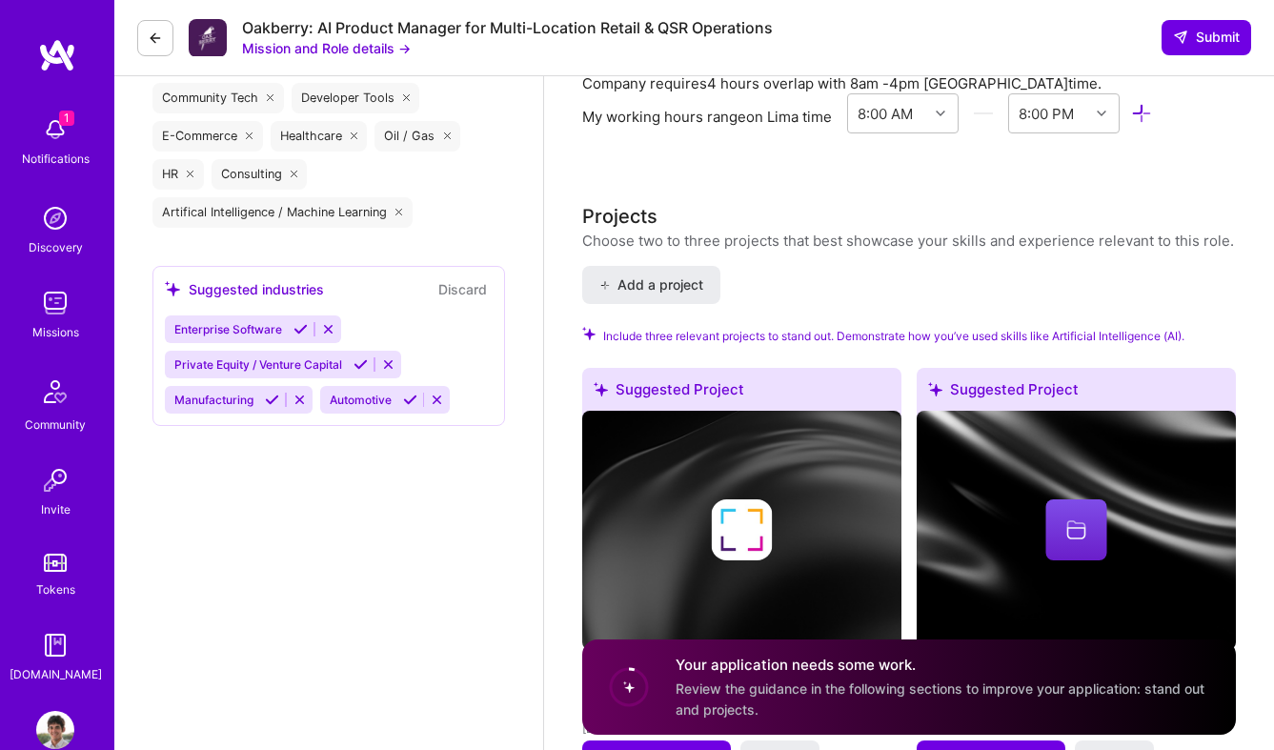
scroll to position [2412, 0]
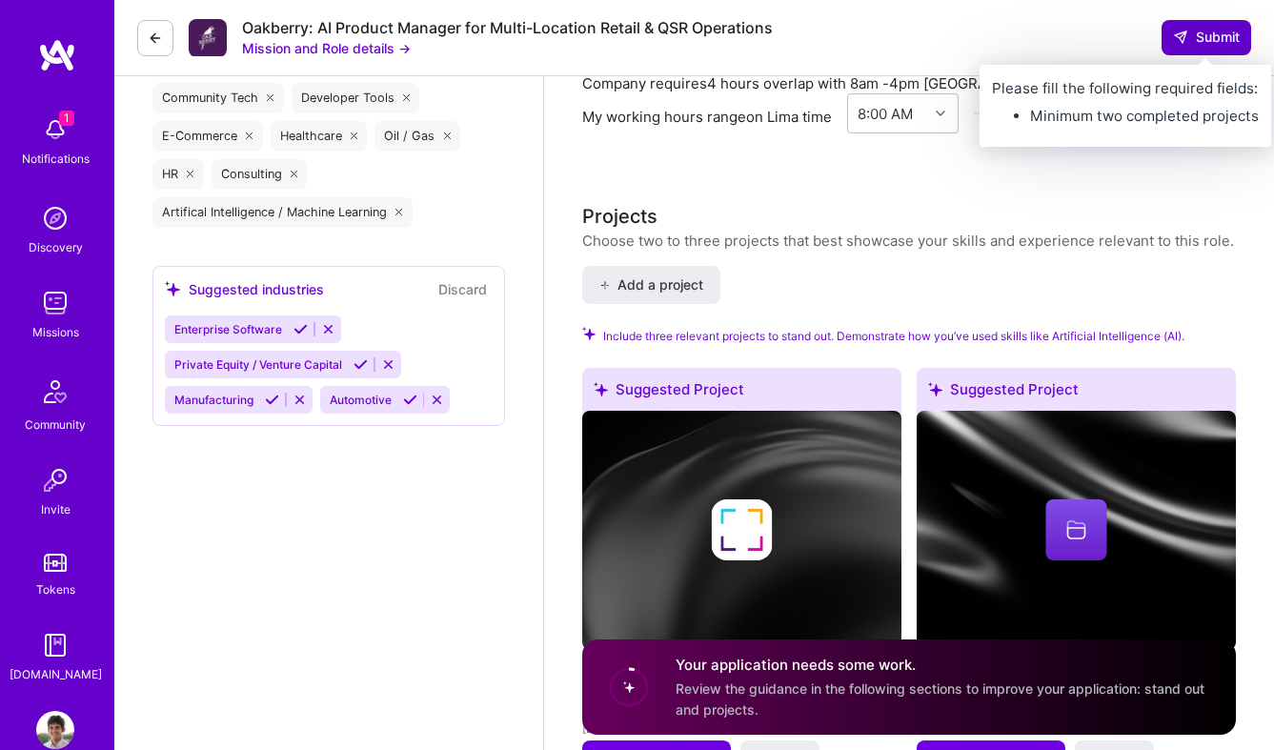
click at [1231, 33] on span "Submit" at bounding box center [1206, 37] width 67 height 19
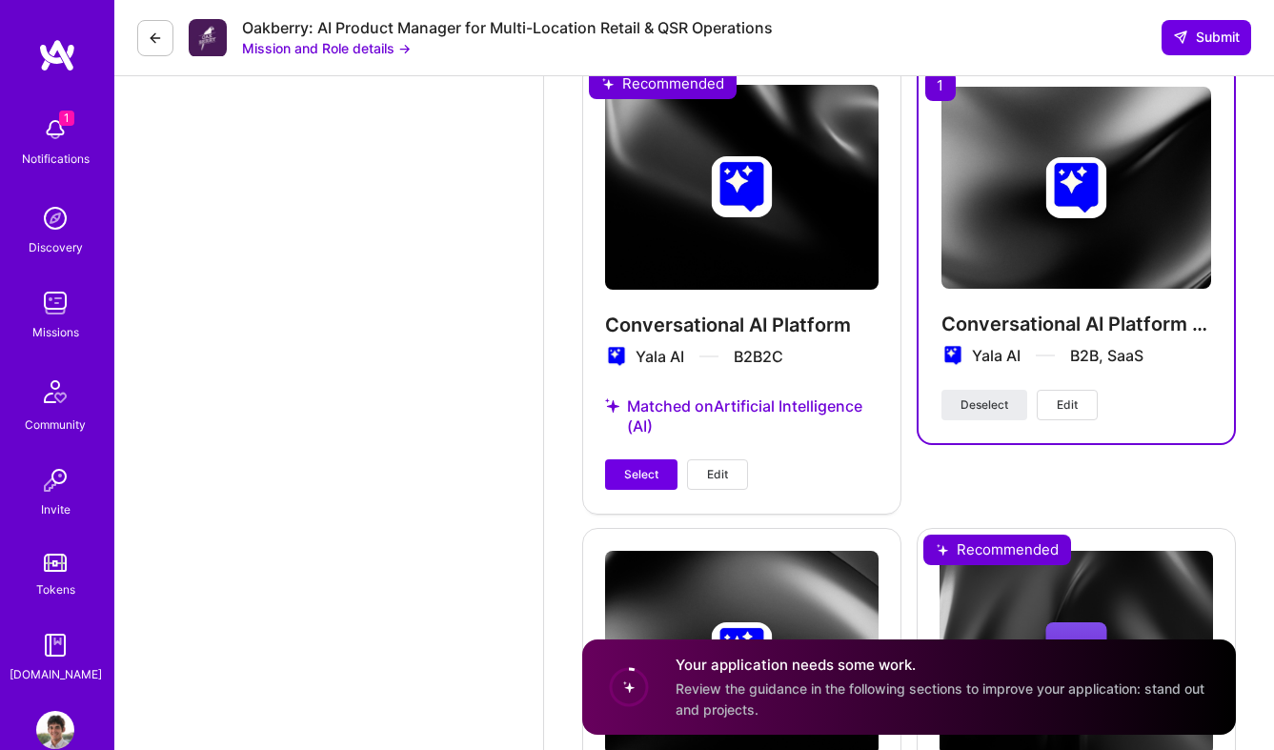
scroll to position [6254, 0]
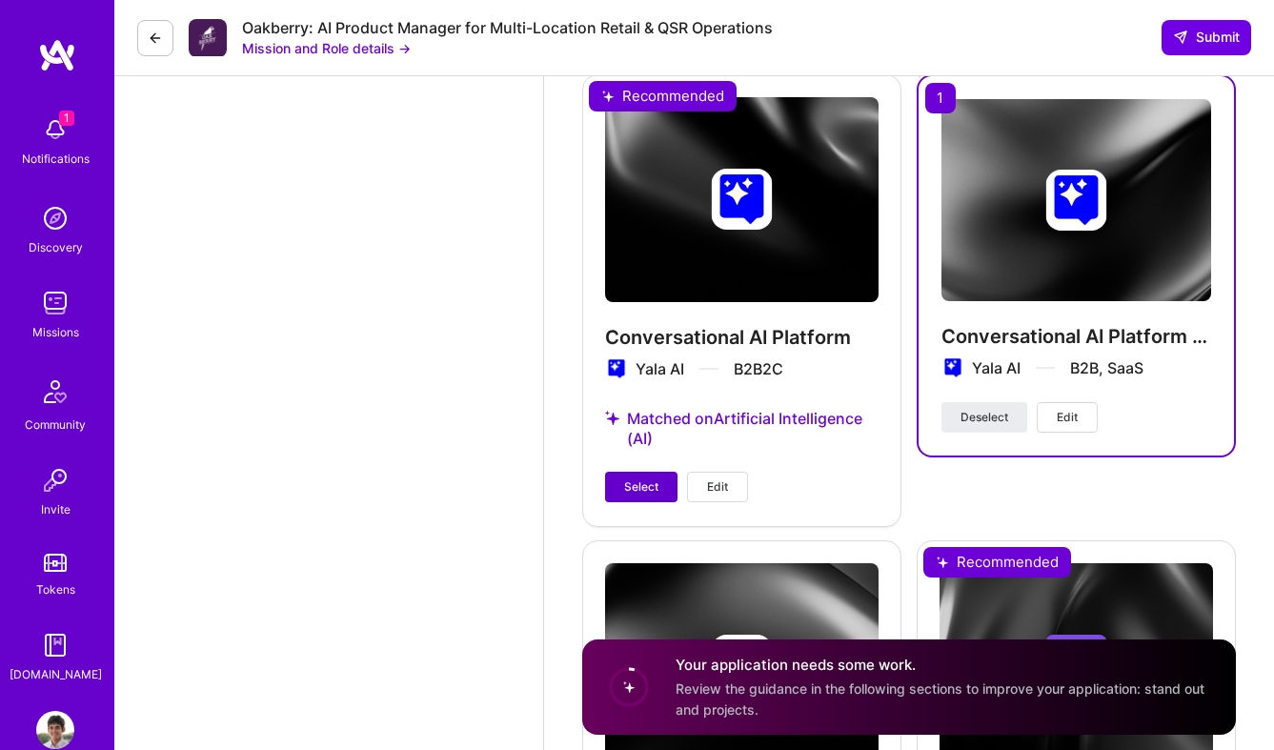
click at [644, 479] on span "Select" at bounding box center [641, 486] width 34 height 17
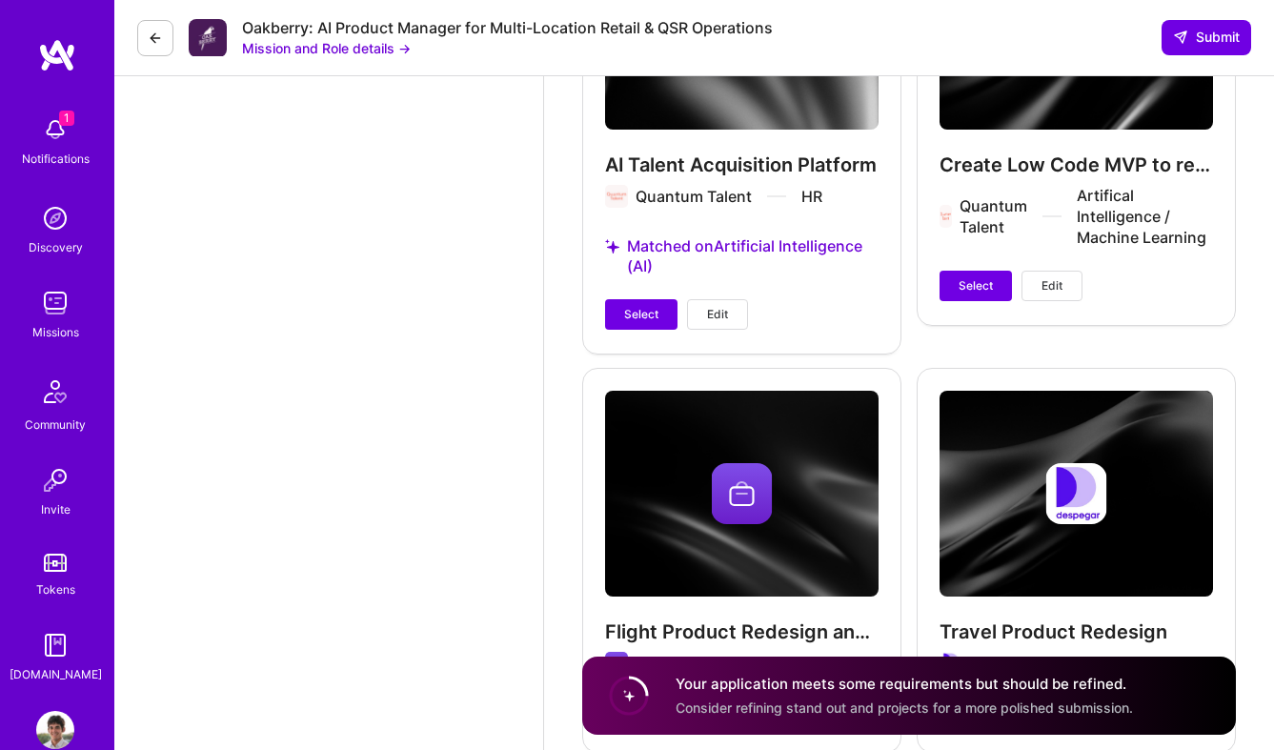
scroll to position [7950, 0]
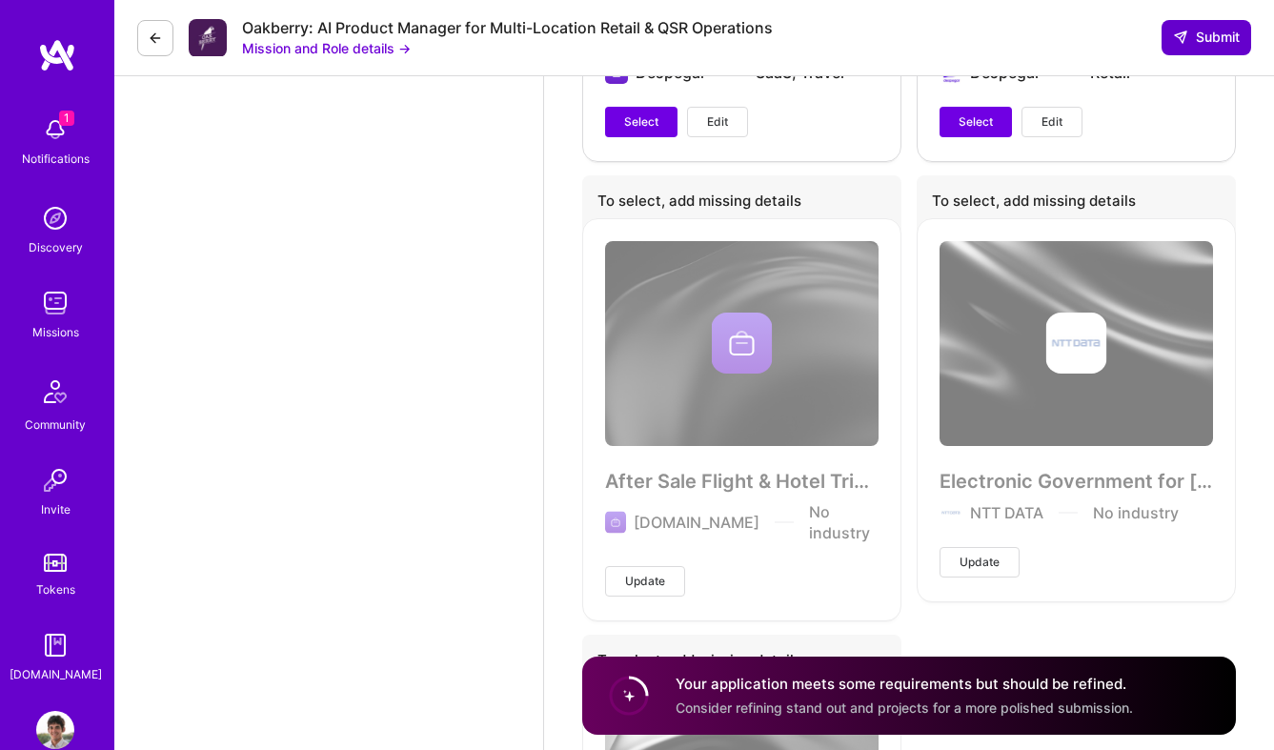
click at [1201, 24] on button "Submit" at bounding box center [1207, 37] width 90 height 34
click at [1194, 40] on span "Submit" at bounding box center [1206, 37] width 67 height 19
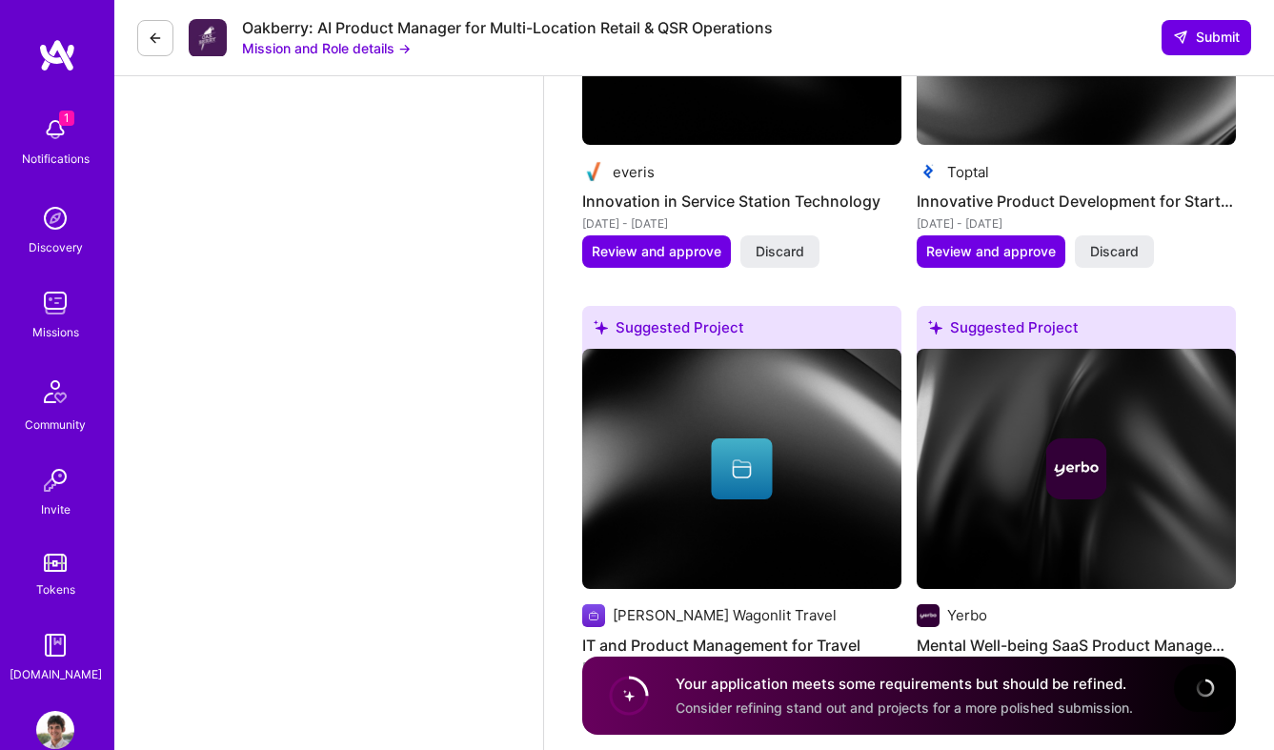
scroll to position [1314, 0]
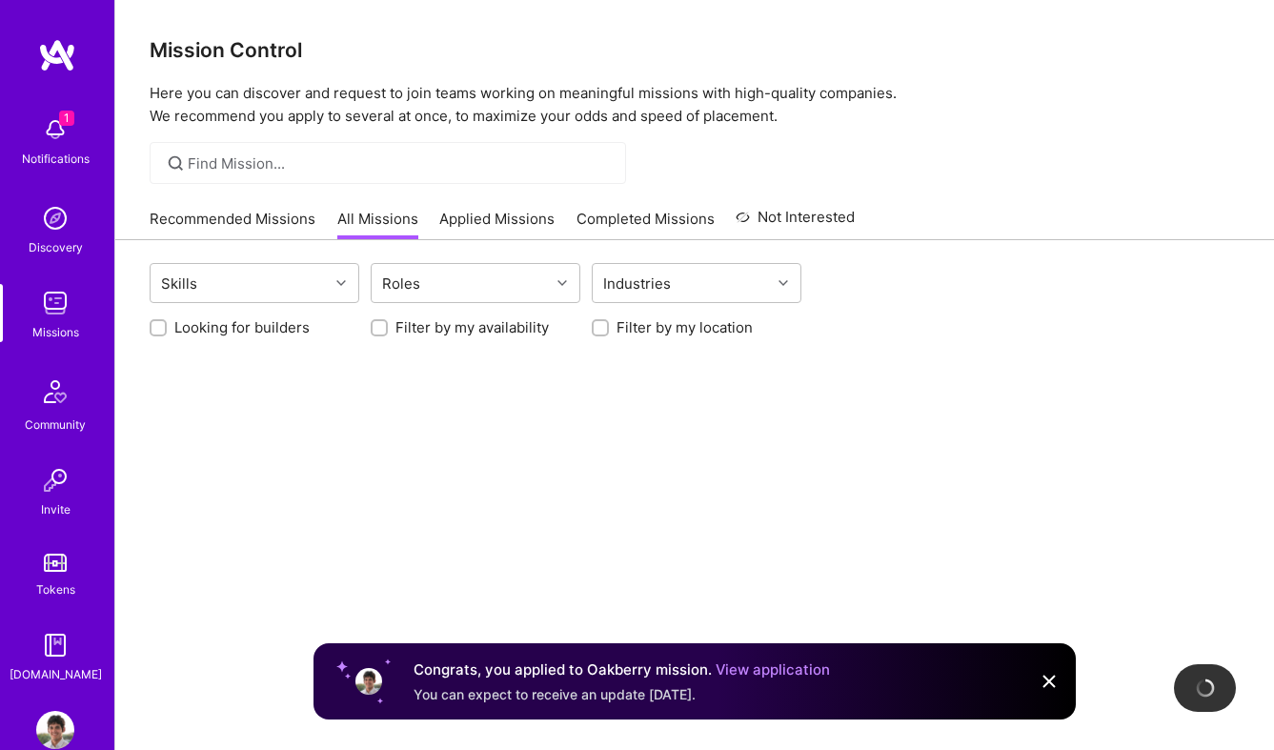
click at [1209, 40] on h3 "Mission Control" at bounding box center [695, 50] width 1090 height 24
